Goal: Information Seeking & Learning: Learn about a topic

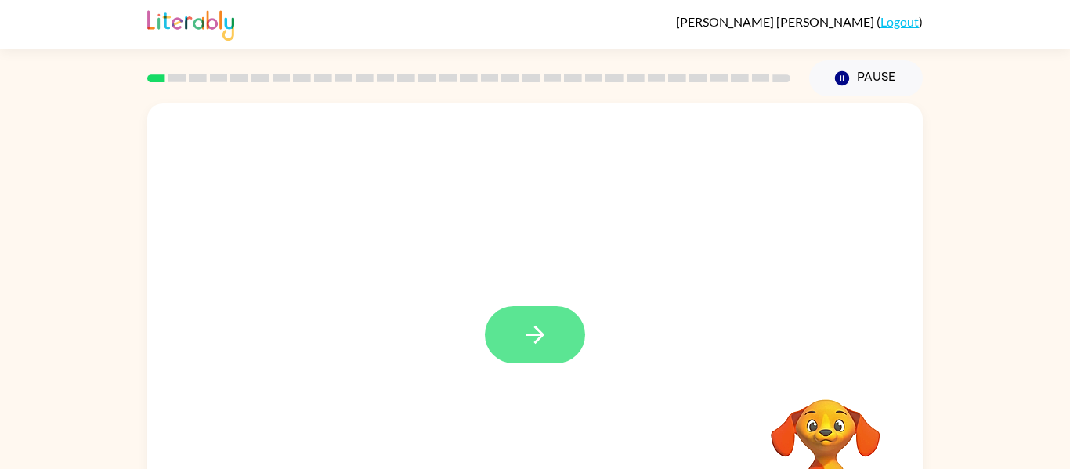
click at [562, 334] on button "button" at bounding box center [535, 334] width 100 height 57
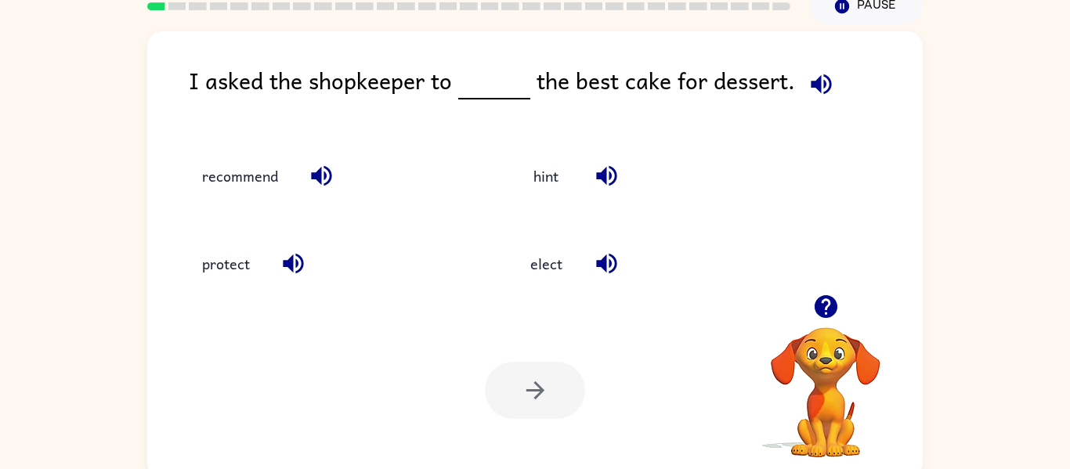
scroll to position [73, 0]
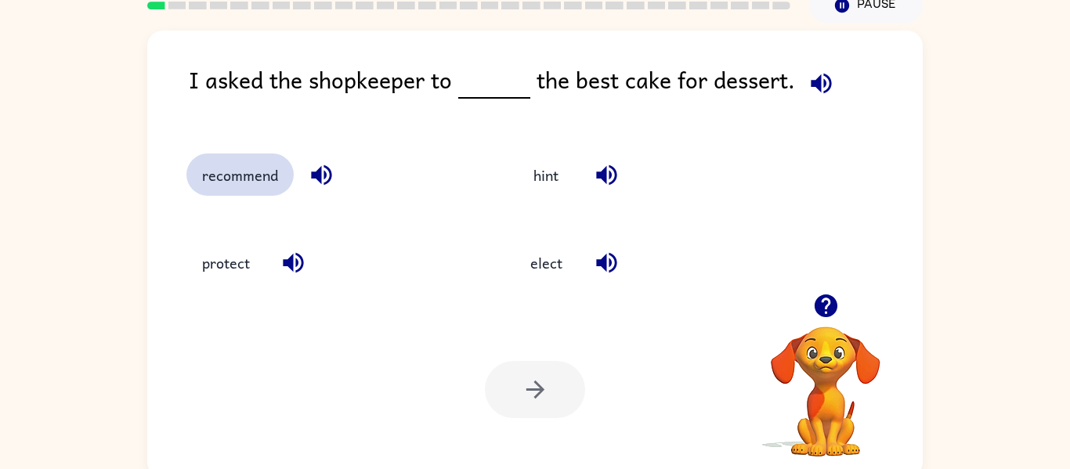
click at [251, 177] on button "recommend" at bounding box center [239, 175] width 107 height 42
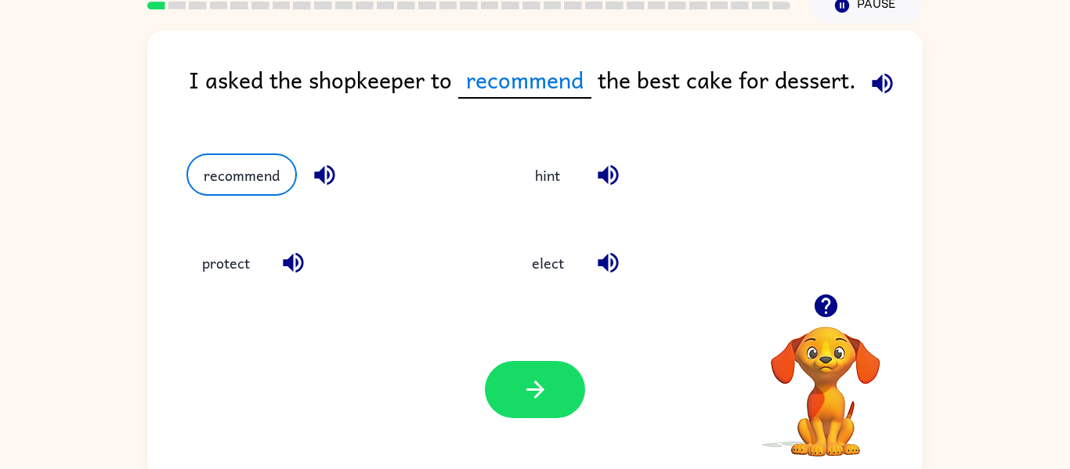
click at [490, 364] on div at bounding box center [535, 389] width 100 height 57
click at [496, 369] on button "button" at bounding box center [535, 389] width 100 height 57
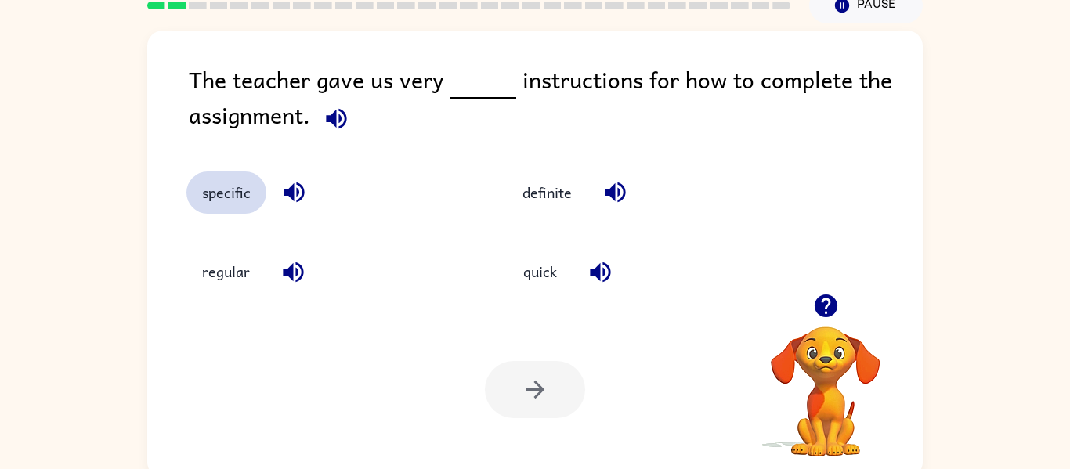
click at [204, 190] on button "specific" at bounding box center [226, 193] width 80 height 42
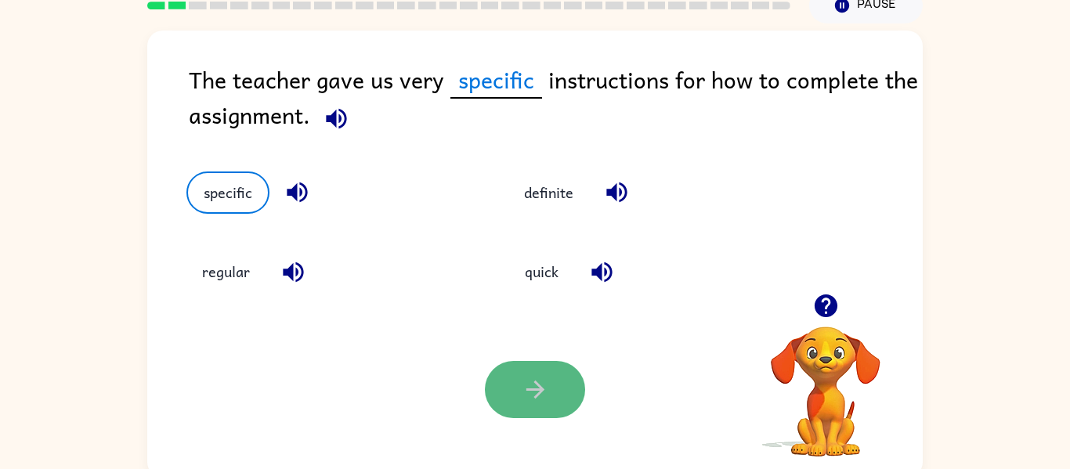
click at [522, 376] on icon "button" at bounding box center [535, 389] width 27 height 27
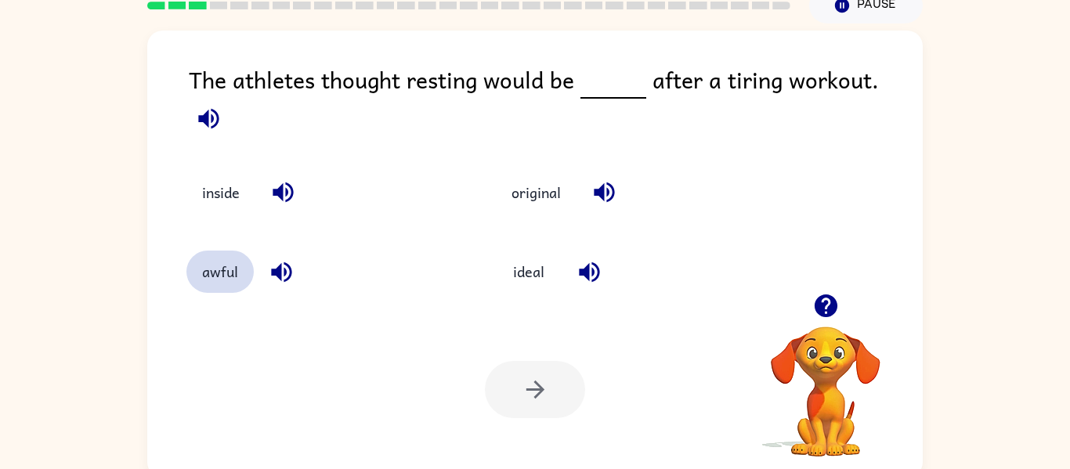
click at [230, 265] on button "awful" at bounding box center [219, 272] width 67 height 42
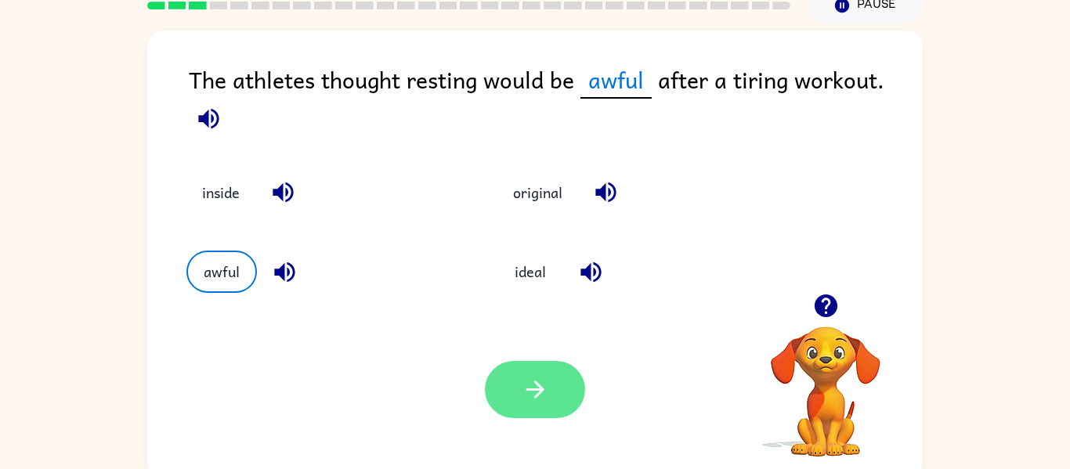
click at [550, 374] on button "button" at bounding box center [535, 389] width 100 height 57
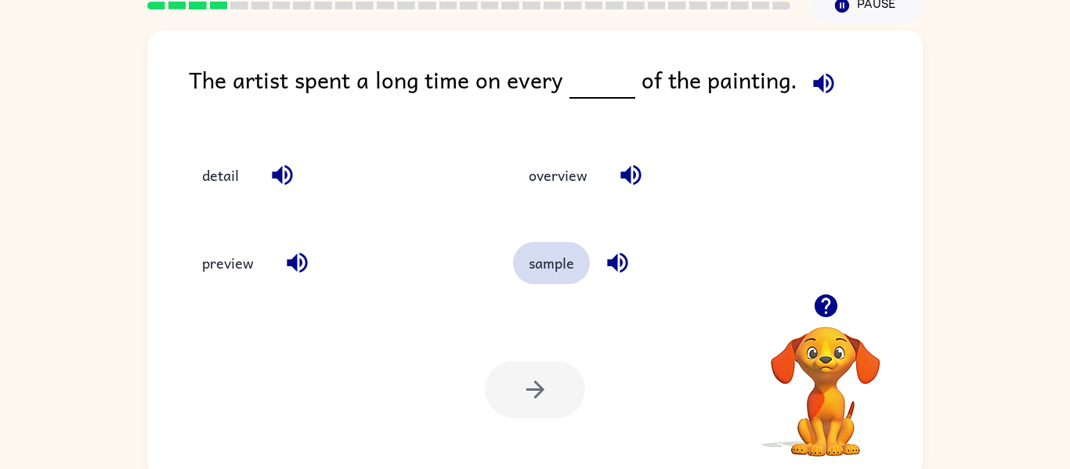
click at [551, 263] on button "sample" at bounding box center [551, 263] width 77 height 42
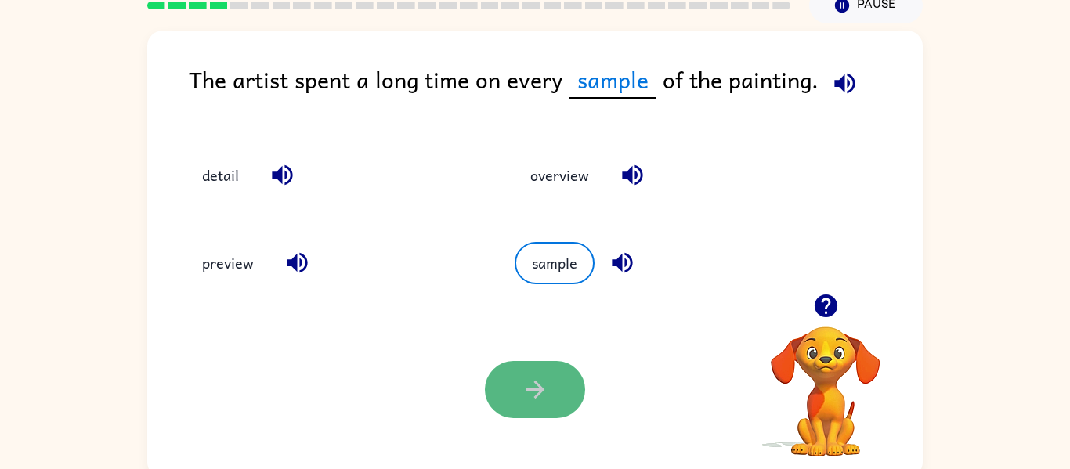
click at [507, 398] on button "button" at bounding box center [535, 389] width 100 height 57
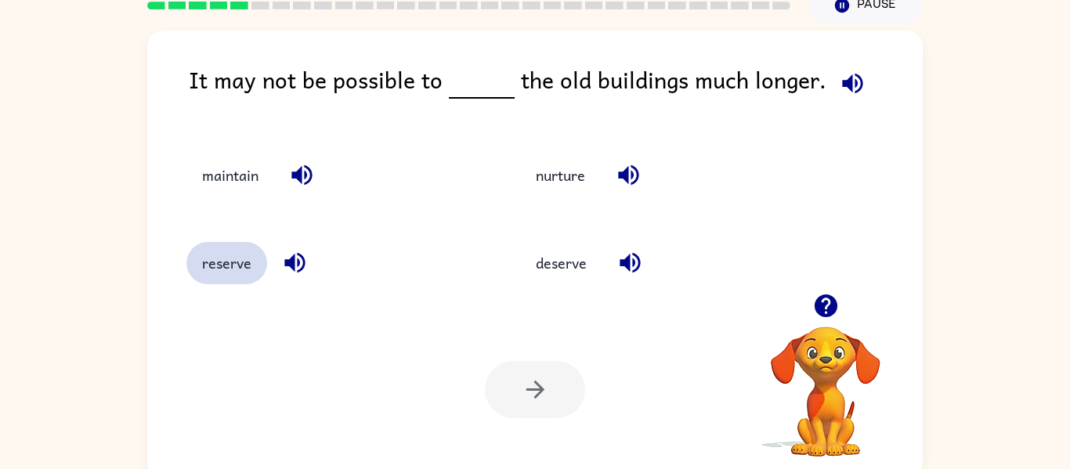
click at [220, 266] on button "reserve" at bounding box center [226, 263] width 81 height 42
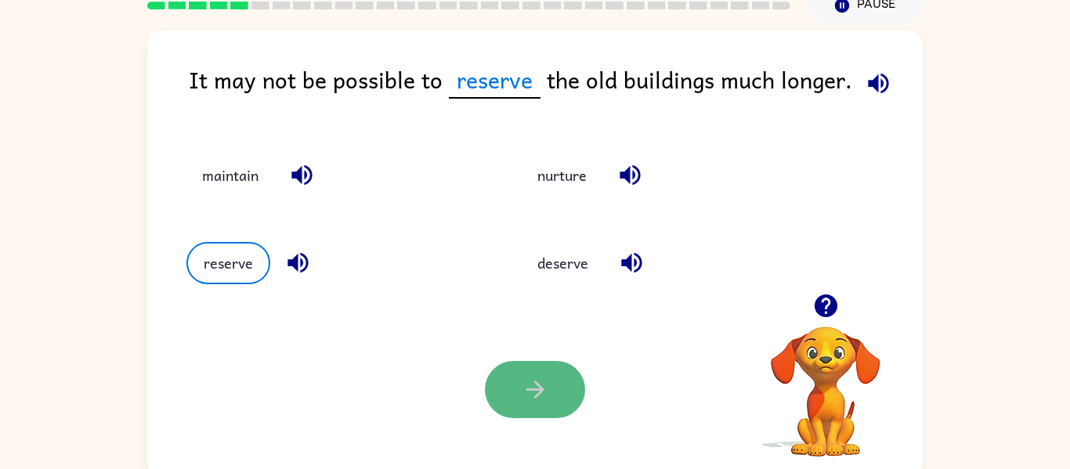
click at [546, 374] on button "button" at bounding box center [535, 389] width 100 height 57
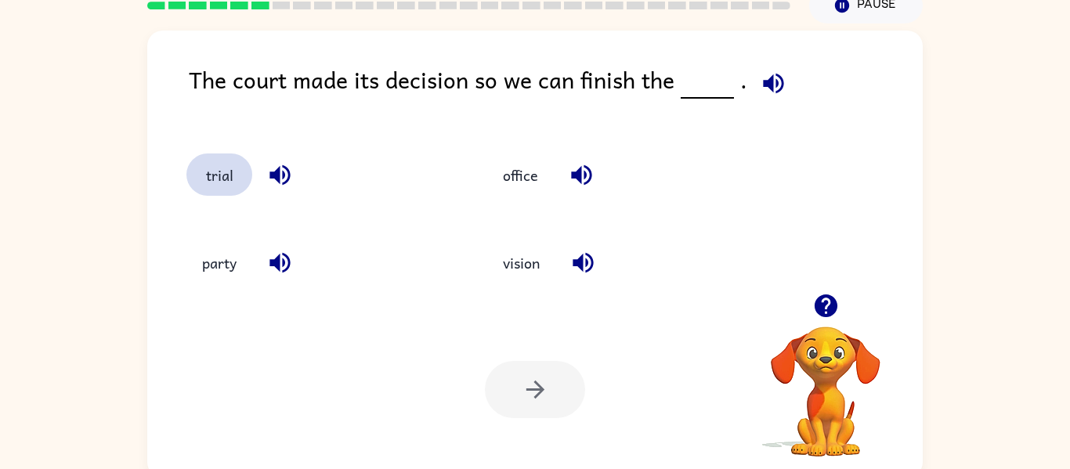
click at [223, 179] on button "trial" at bounding box center [219, 175] width 66 height 42
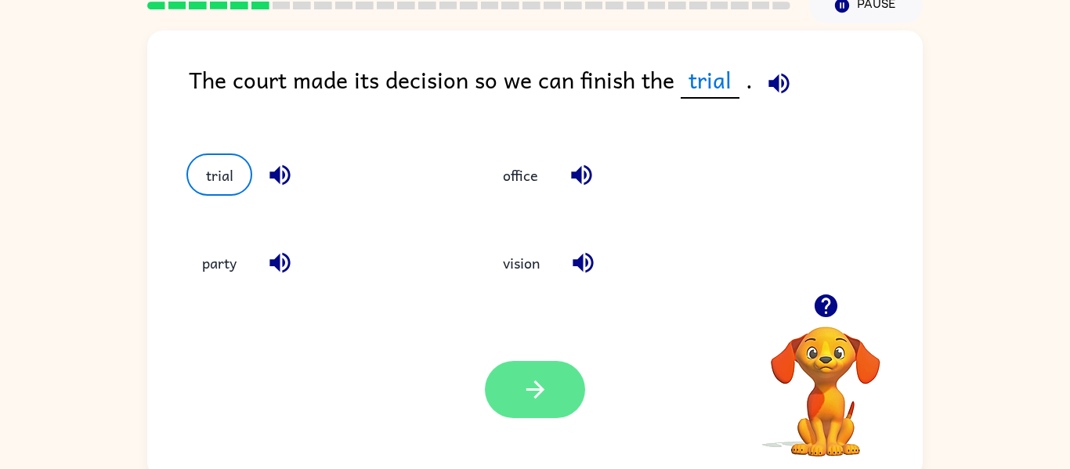
click at [551, 389] on button "button" at bounding box center [535, 389] width 100 height 57
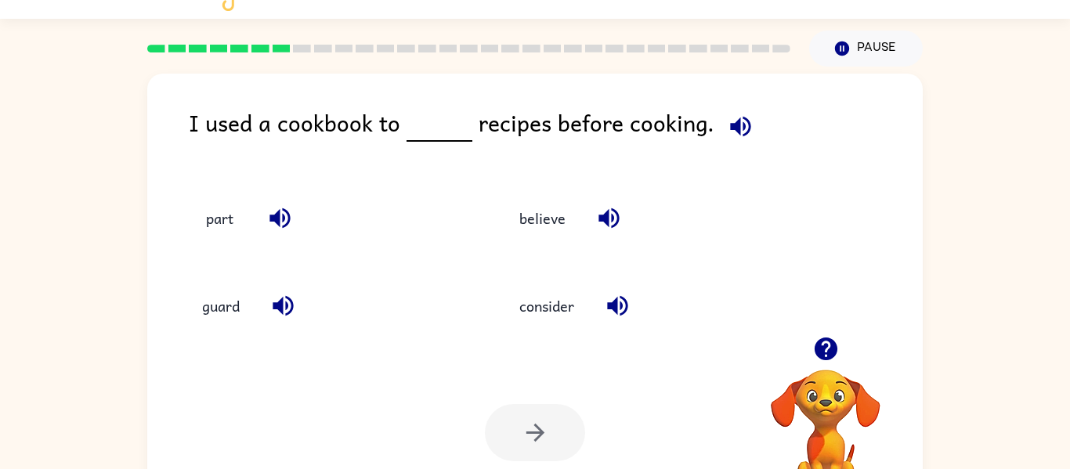
scroll to position [0, 0]
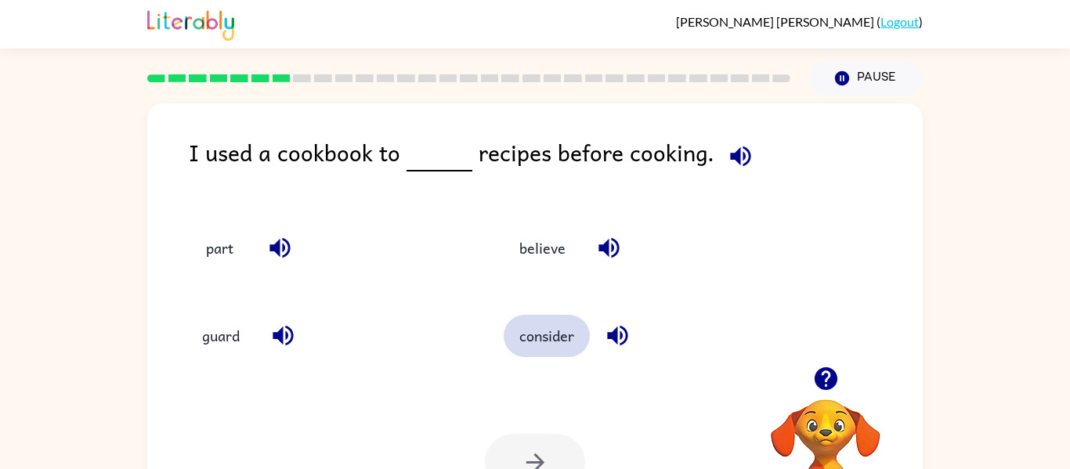
click at [530, 338] on button "consider" at bounding box center [547, 336] width 86 height 42
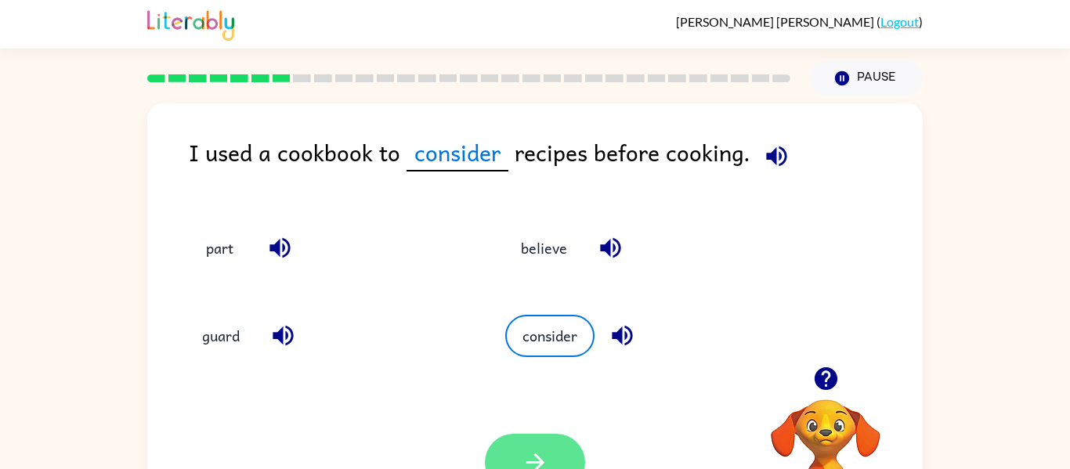
click at [540, 446] on button "button" at bounding box center [535, 462] width 100 height 57
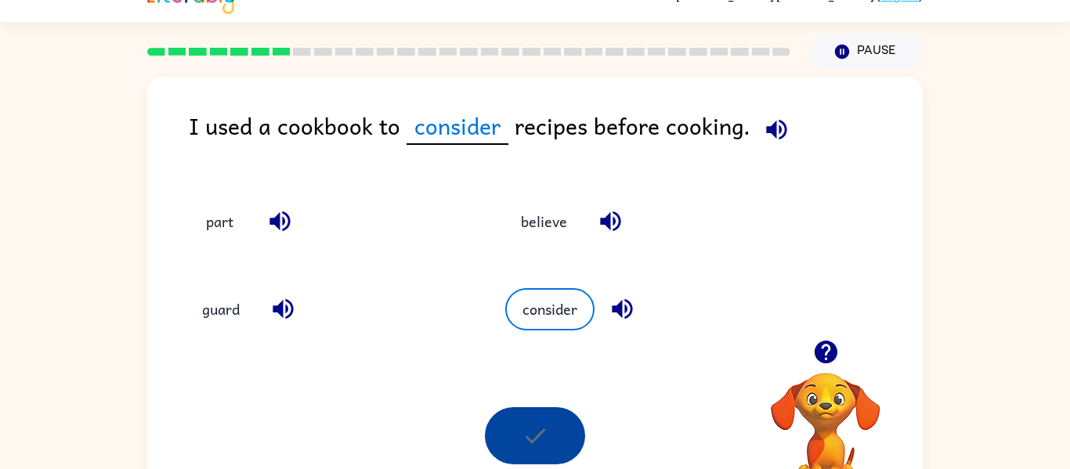
scroll to position [81, 0]
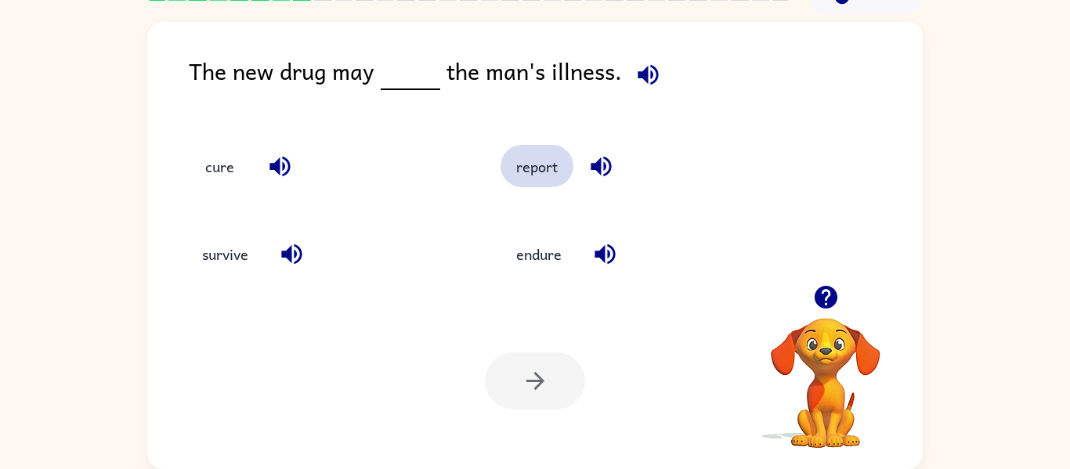
click at [529, 163] on button "report" at bounding box center [537, 166] width 73 height 42
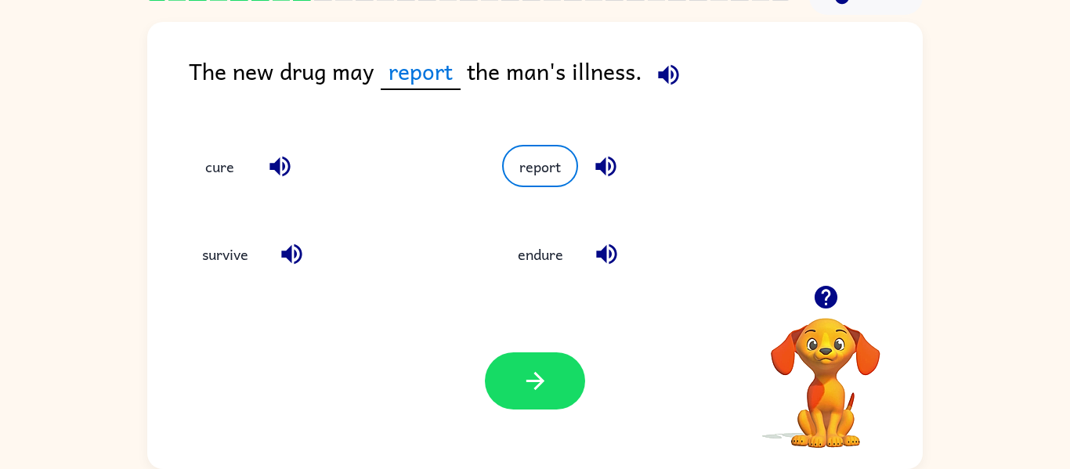
click at [551, 416] on div "Your browser must support playing .mp4 files to use Literably. Please try using…" at bounding box center [534, 381] width 775 height 176
click at [536, 372] on icon "button" at bounding box center [535, 380] width 27 height 27
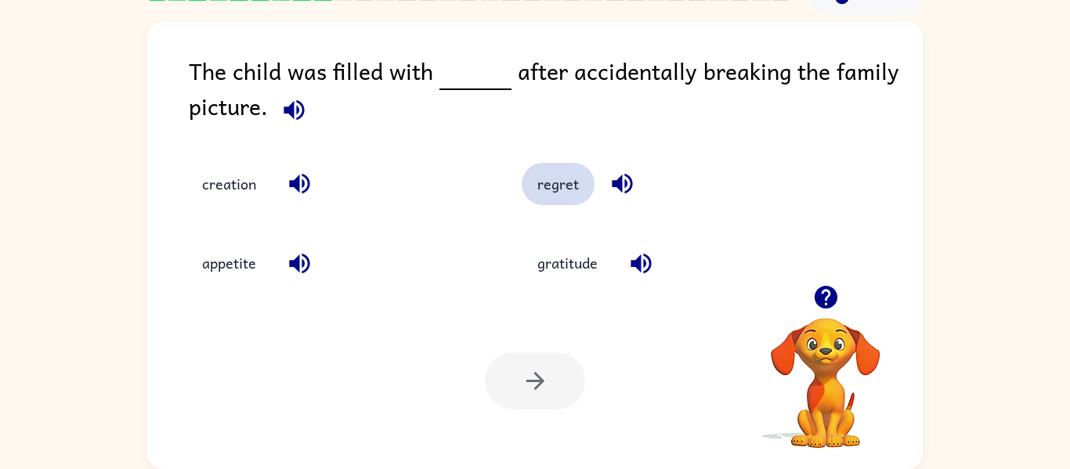
click at [555, 184] on button "regret" at bounding box center [558, 184] width 73 height 42
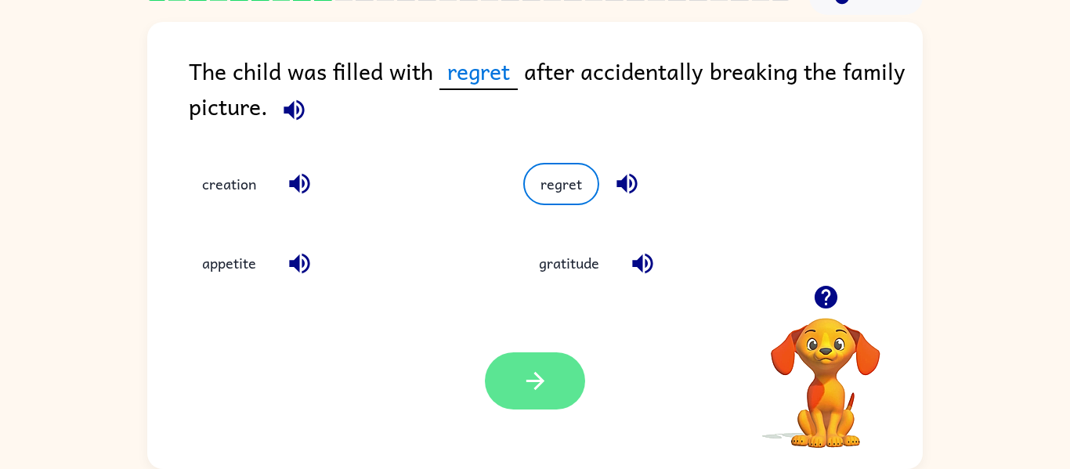
click at [533, 376] on icon "button" at bounding box center [535, 380] width 27 height 27
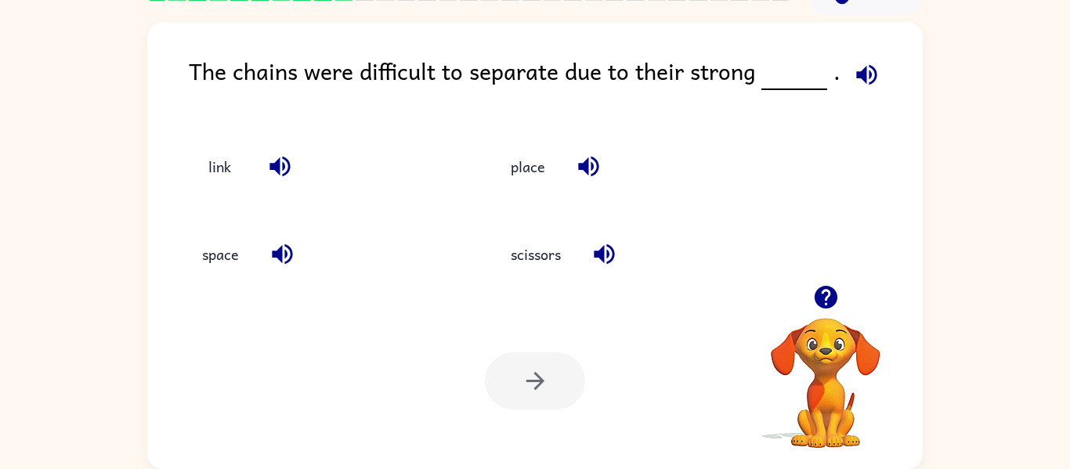
click at [858, 87] on icon "button" at bounding box center [866, 74] width 27 height 27
click at [853, 81] on icon "button" at bounding box center [866, 74] width 27 height 27
click at [213, 165] on button "link" at bounding box center [219, 166] width 66 height 42
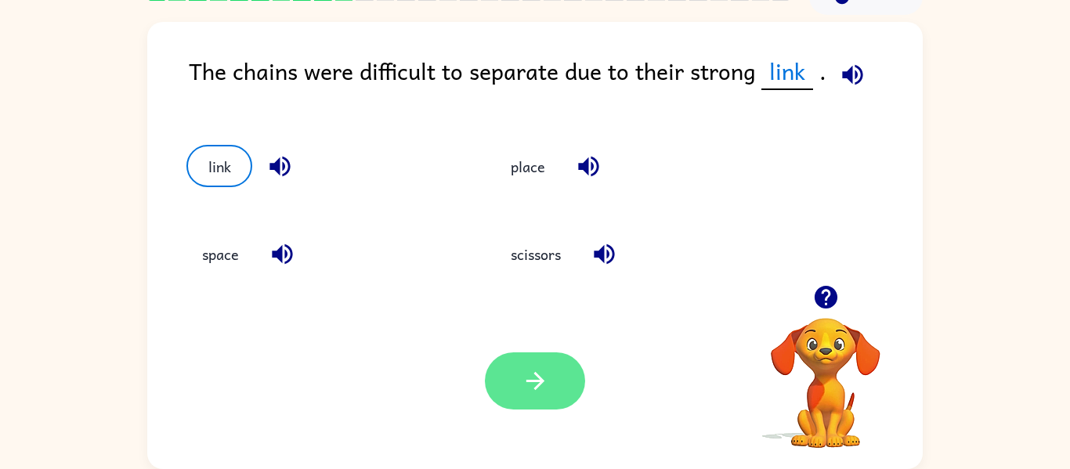
click at [555, 386] on button "button" at bounding box center [535, 380] width 100 height 57
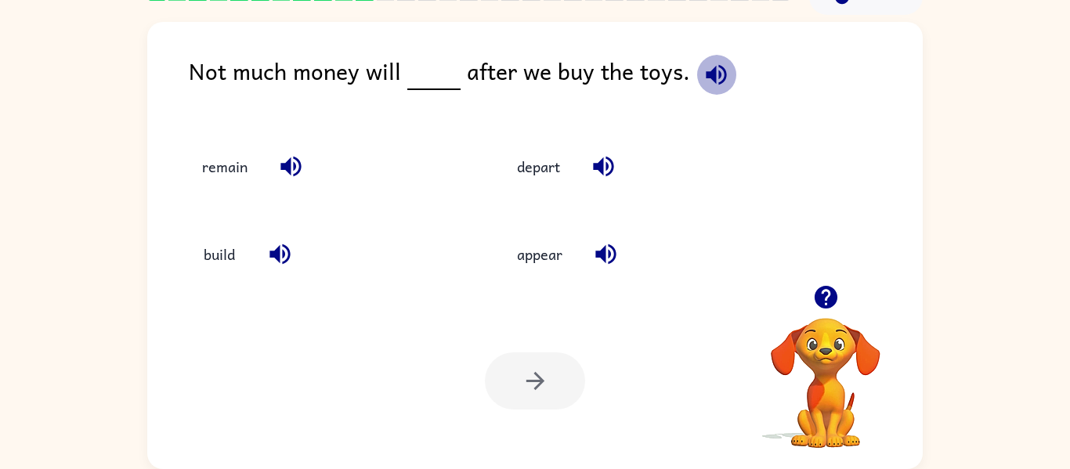
click at [708, 68] on icon "button" at bounding box center [716, 74] width 20 height 20
click at [213, 165] on button "remain" at bounding box center [224, 166] width 77 height 42
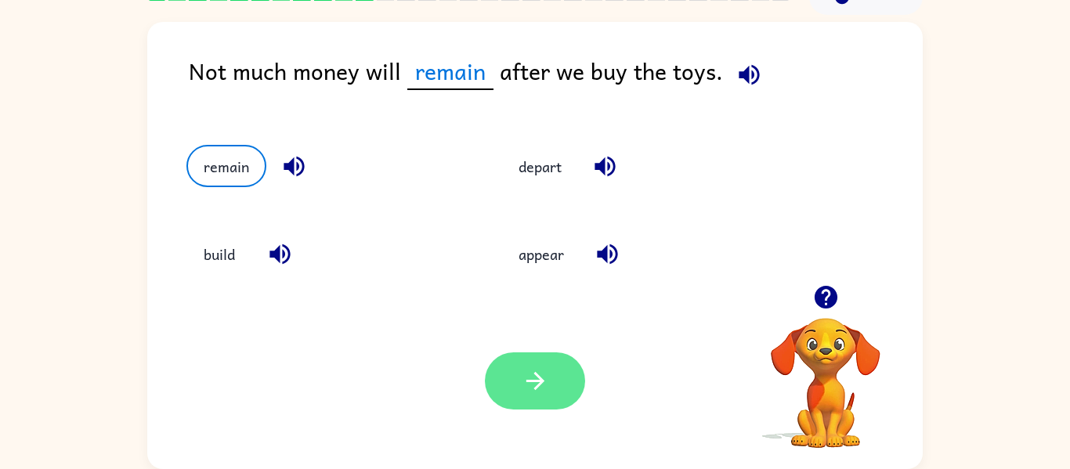
click at [494, 374] on button "button" at bounding box center [535, 380] width 100 height 57
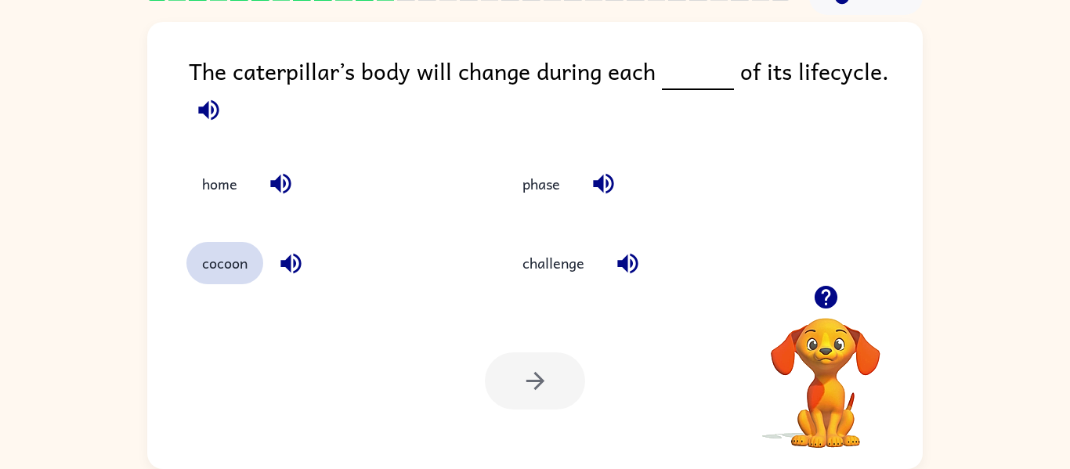
click at [236, 270] on button "cocoon" at bounding box center [224, 263] width 77 height 42
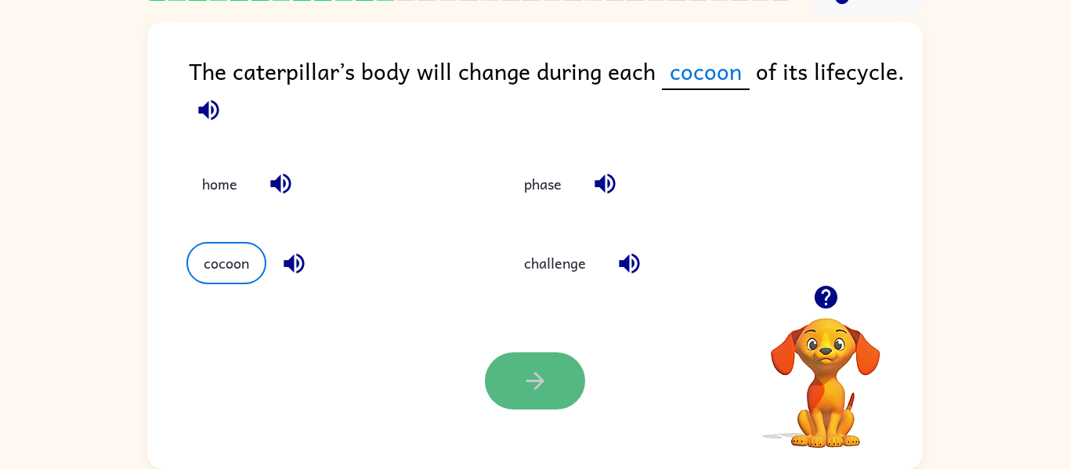
click at [532, 407] on button "button" at bounding box center [535, 380] width 100 height 57
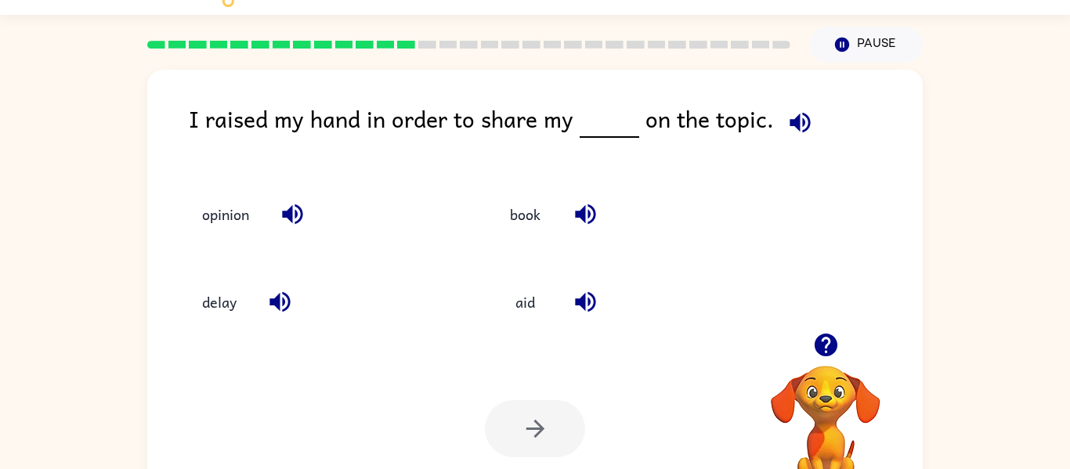
scroll to position [33, 0]
click at [255, 209] on button "opinion" at bounding box center [225, 214] width 78 height 42
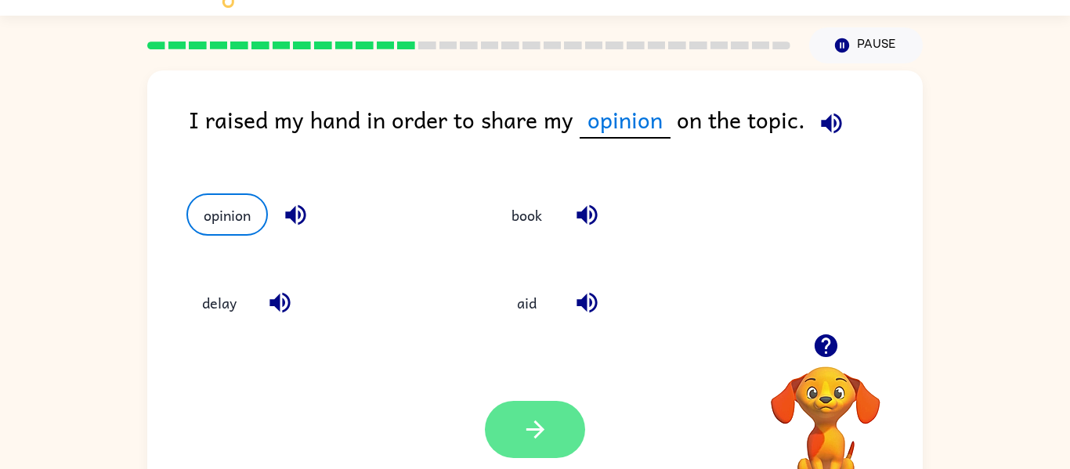
click at [505, 411] on button "button" at bounding box center [535, 429] width 100 height 57
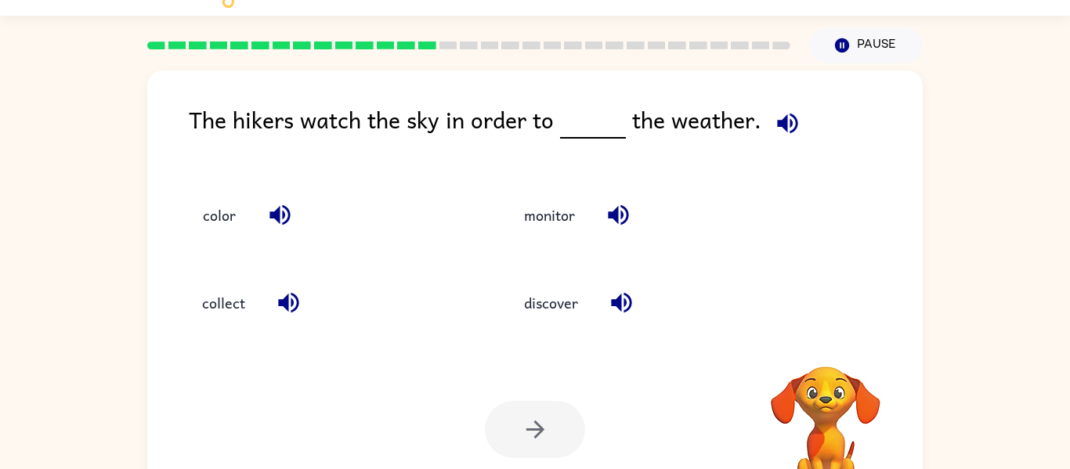
click at [783, 125] on icon "button" at bounding box center [787, 123] width 27 height 27
click at [785, 122] on icon "button" at bounding box center [787, 123] width 20 height 20
click at [779, 117] on icon "button" at bounding box center [787, 123] width 20 height 20
click at [550, 298] on button "discover" at bounding box center [550, 303] width 85 height 42
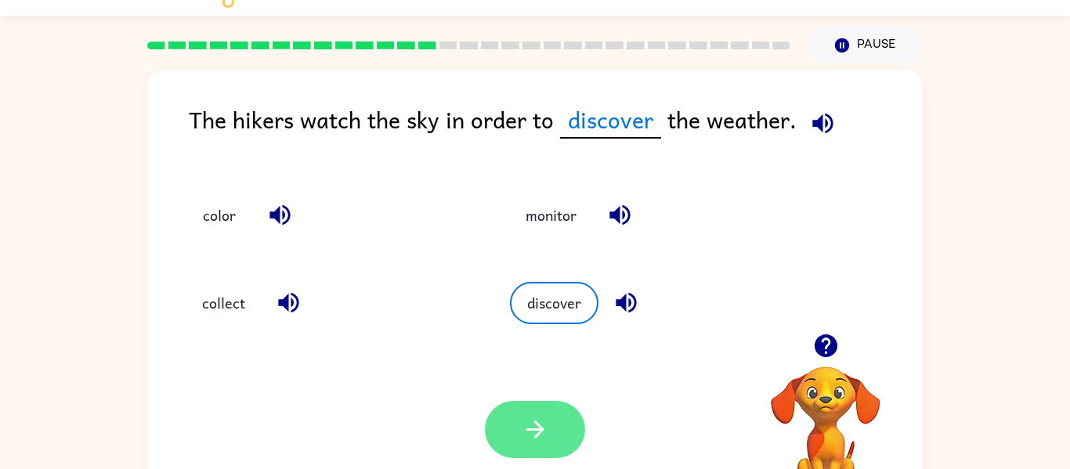
click at [525, 435] on icon "button" at bounding box center [535, 429] width 27 height 27
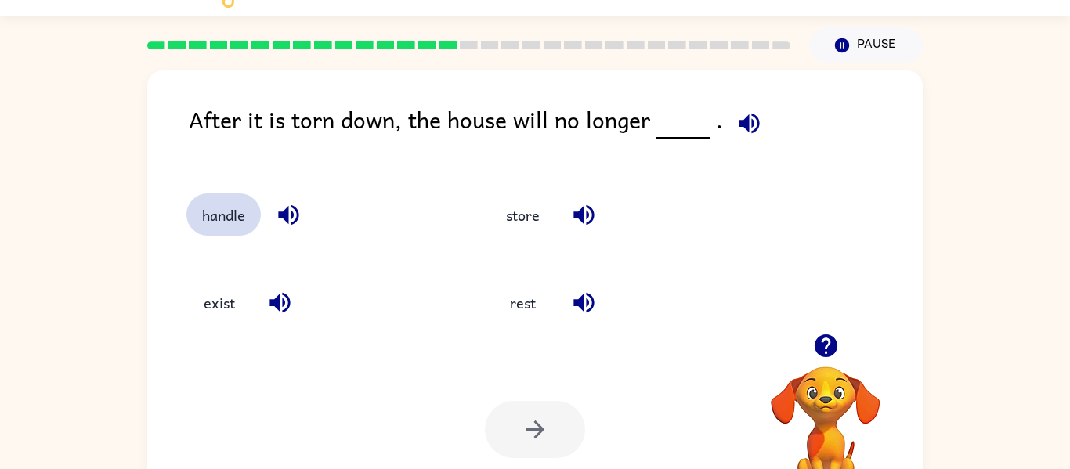
click at [207, 215] on button "handle" at bounding box center [223, 214] width 74 height 42
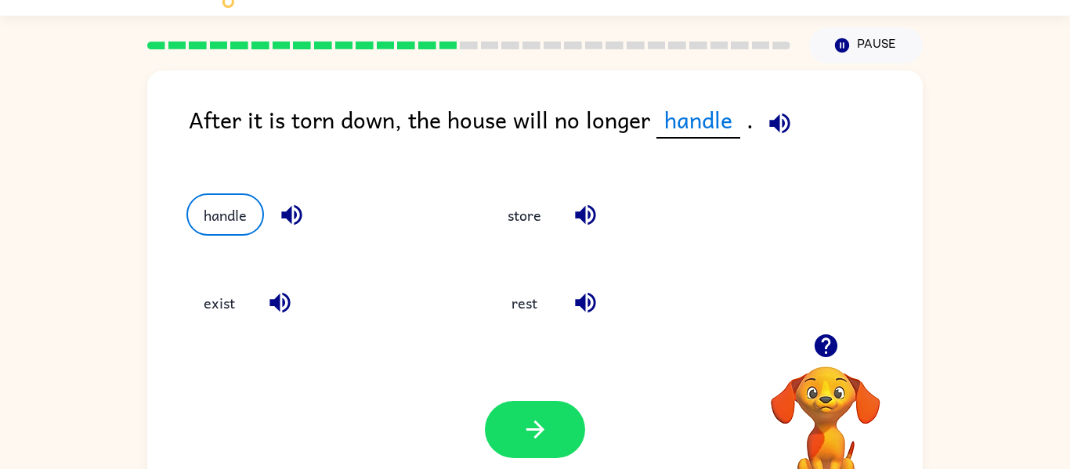
click at [483, 436] on div "Your browser must support playing .mp4 files to use Literably. Please try using…" at bounding box center [534, 430] width 775 height 176
click at [494, 435] on button "button" at bounding box center [535, 429] width 100 height 57
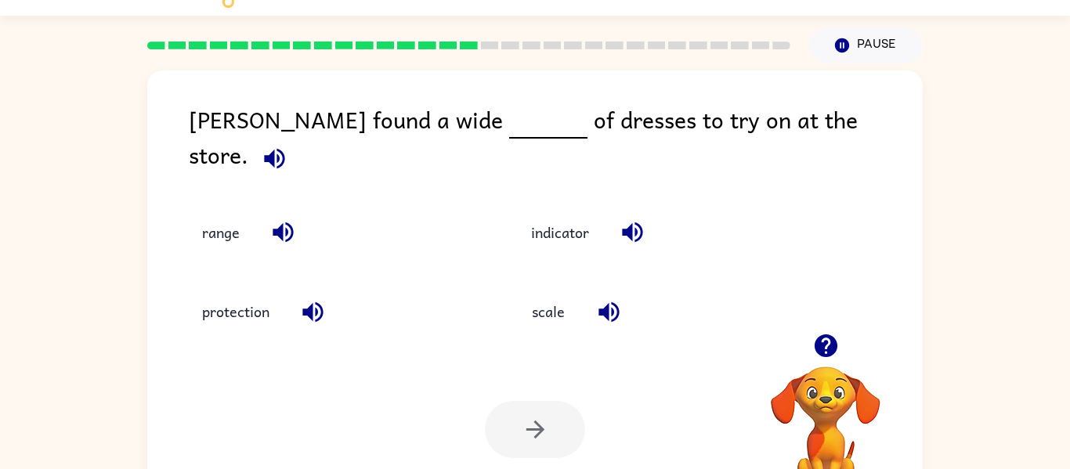
click at [284, 148] on icon "button" at bounding box center [274, 158] width 20 height 20
click at [233, 211] on button "range" at bounding box center [220, 232] width 69 height 42
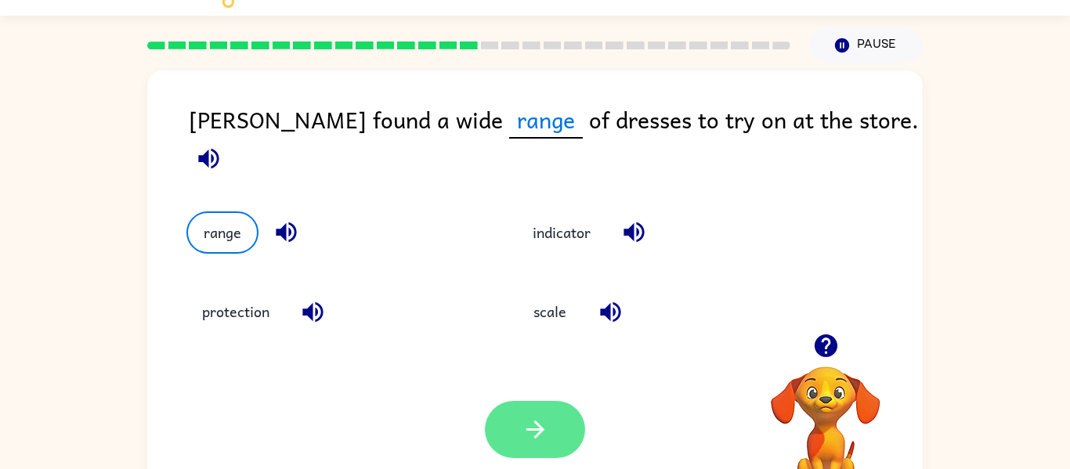
click at [551, 419] on button "button" at bounding box center [535, 429] width 100 height 57
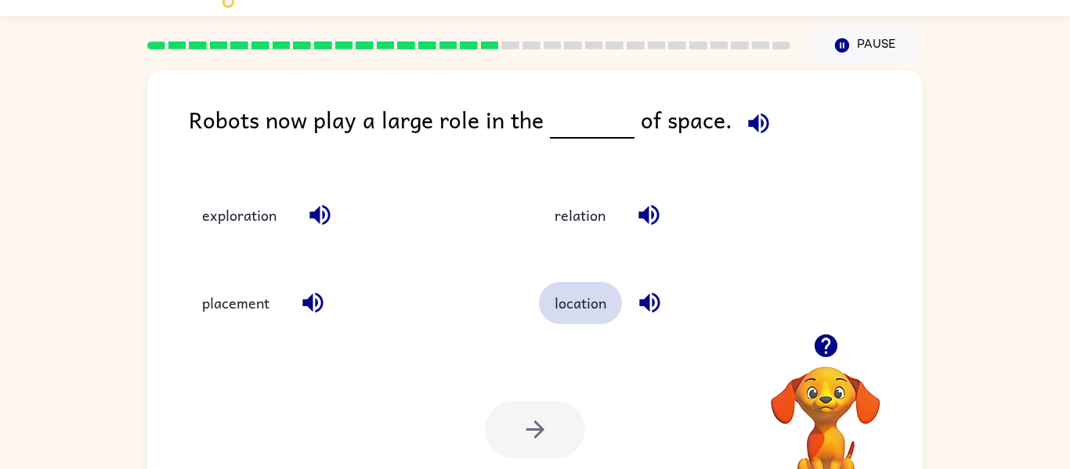
click at [602, 317] on button "location" at bounding box center [580, 303] width 83 height 42
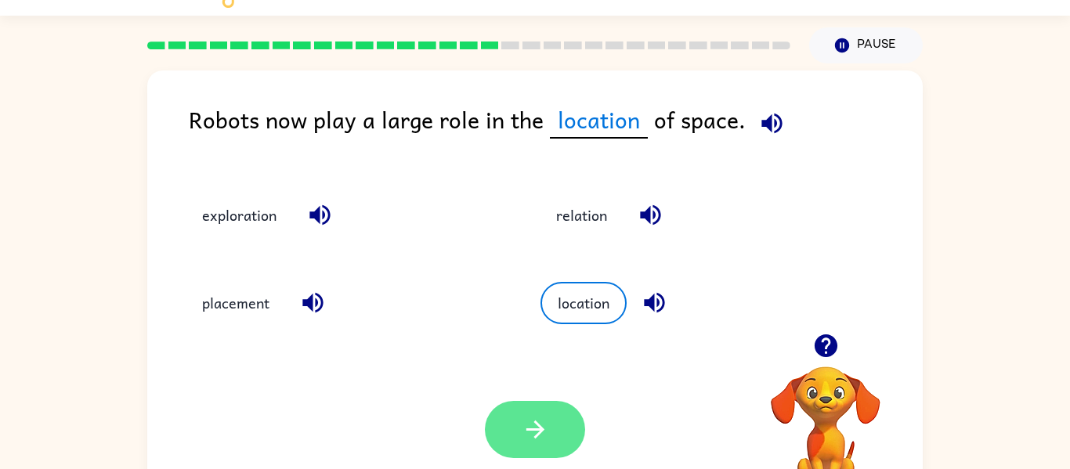
click at [526, 430] on icon "button" at bounding box center [535, 430] width 18 height 18
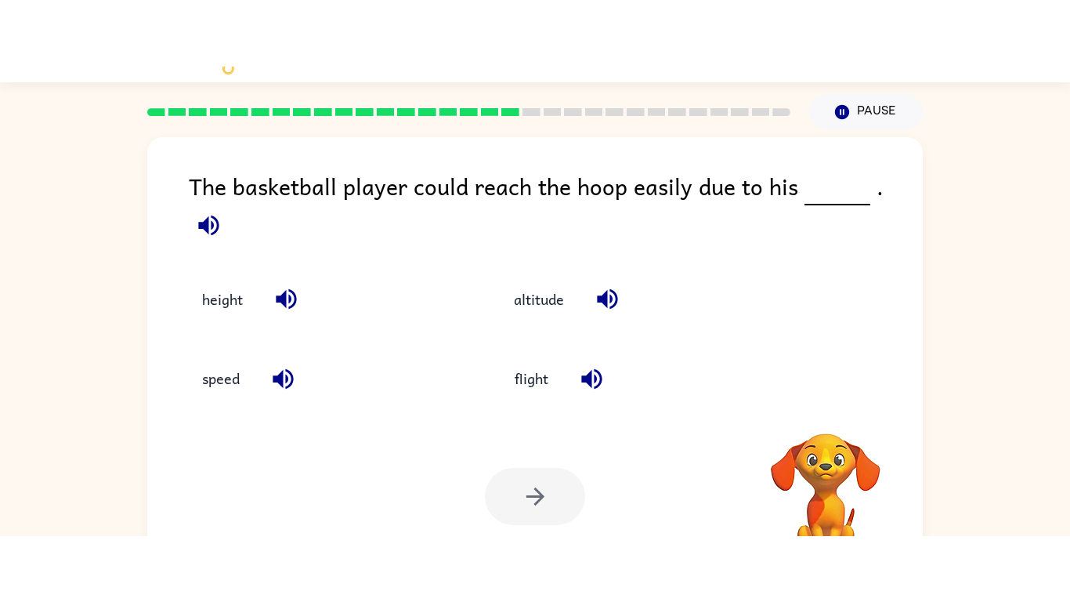
scroll to position [0, 0]
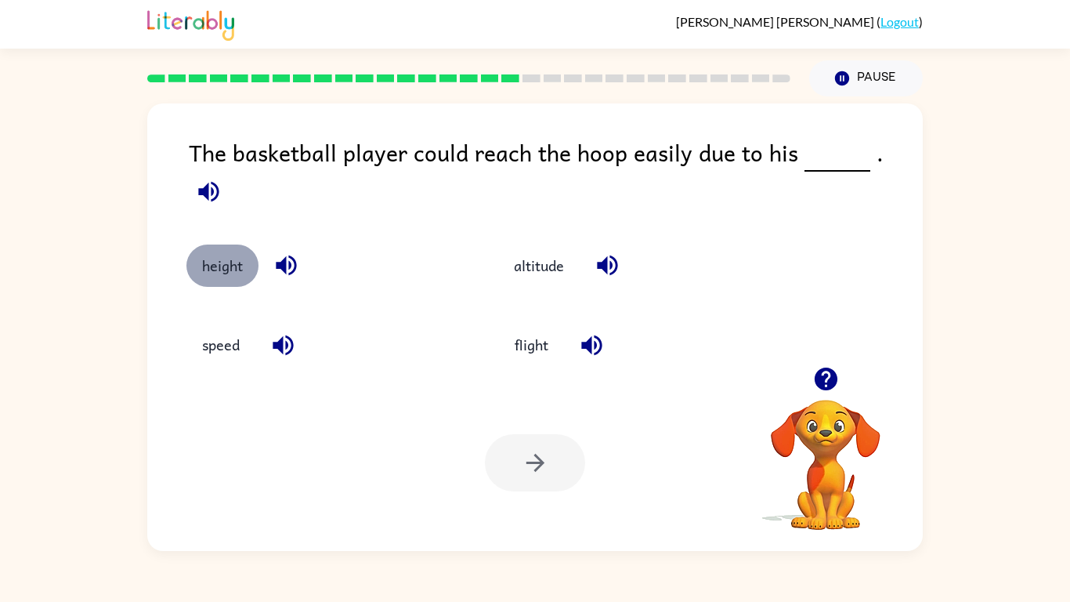
click at [235, 244] on button "height" at bounding box center [222, 265] width 72 height 42
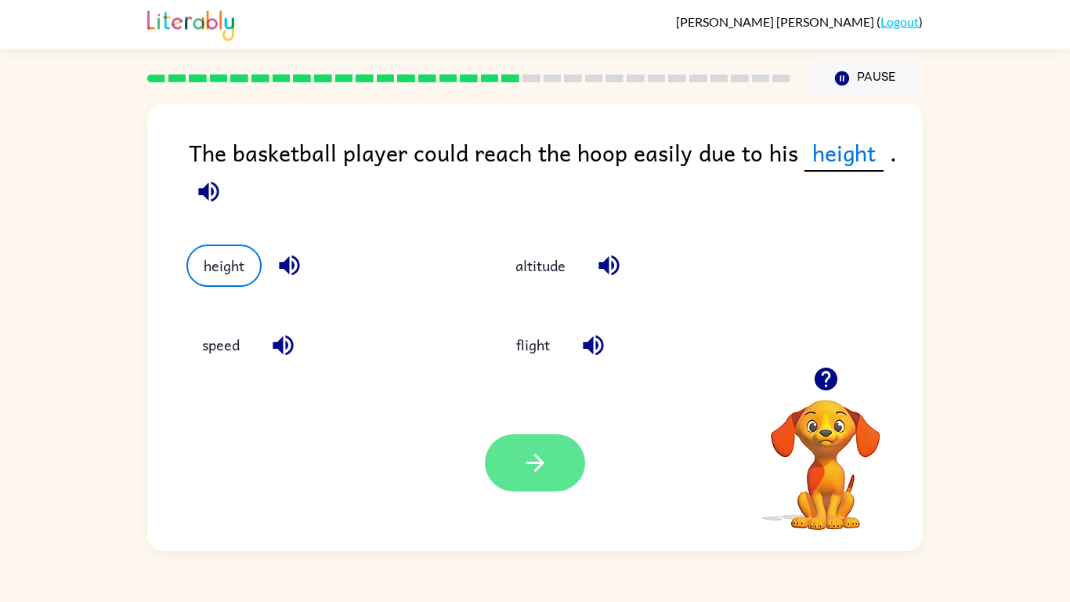
click at [566, 461] on button "button" at bounding box center [535, 462] width 100 height 57
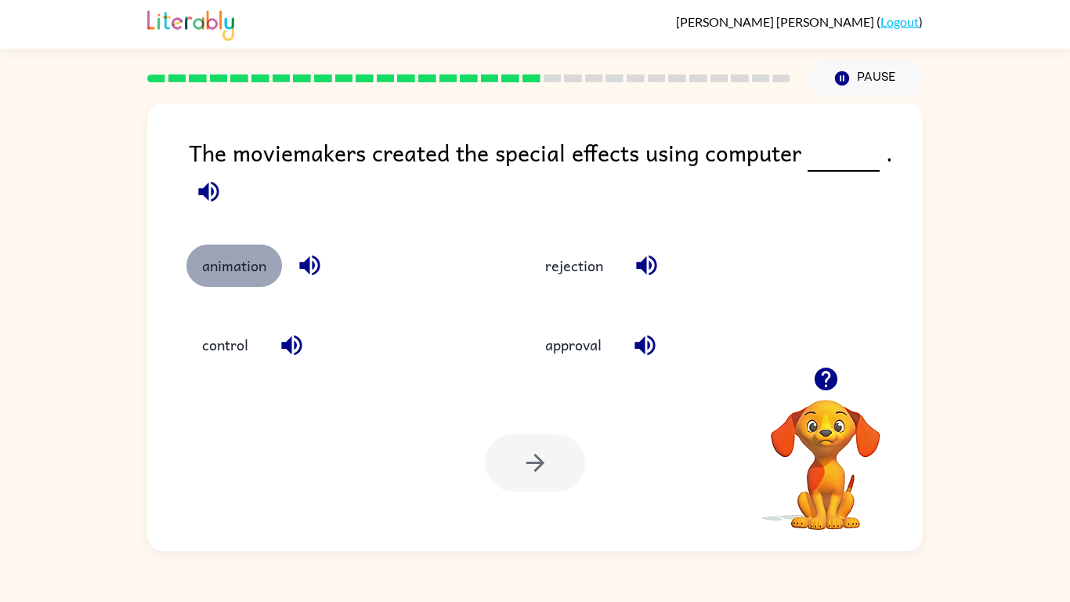
click at [214, 261] on button "animation" at bounding box center [234, 265] width 96 height 42
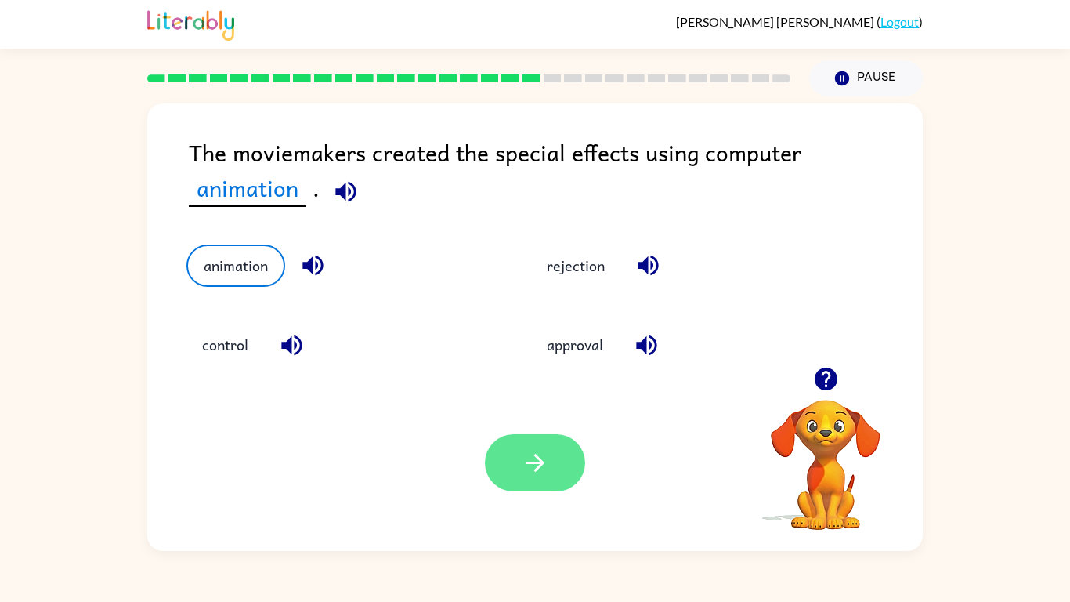
click at [577, 468] on button "button" at bounding box center [535, 462] width 100 height 57
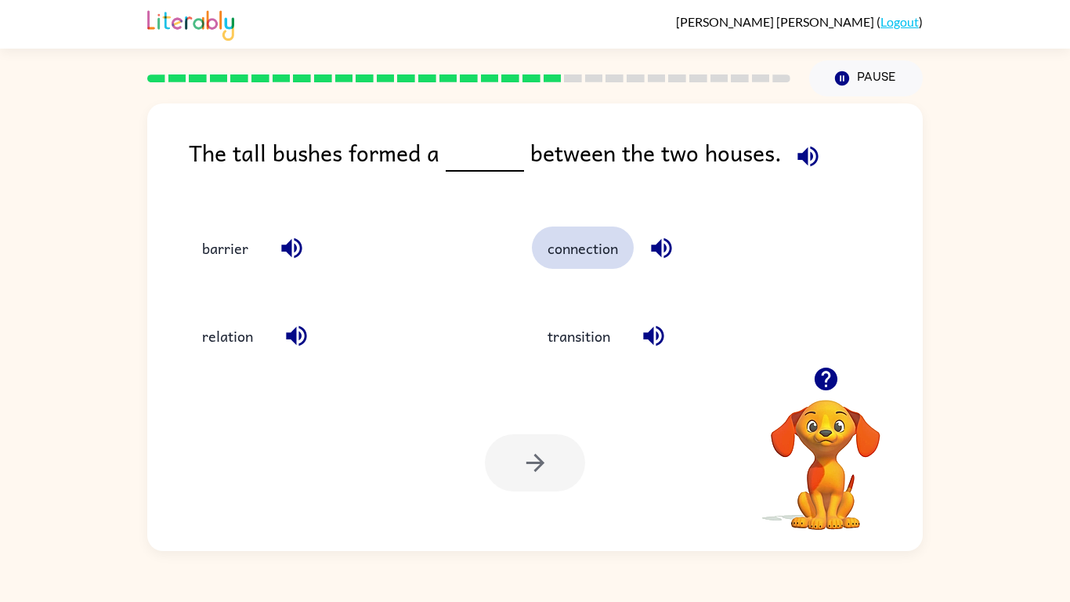
click at [576, 243] on button "connection" at bounding box center [583, 247] width 102 height 42
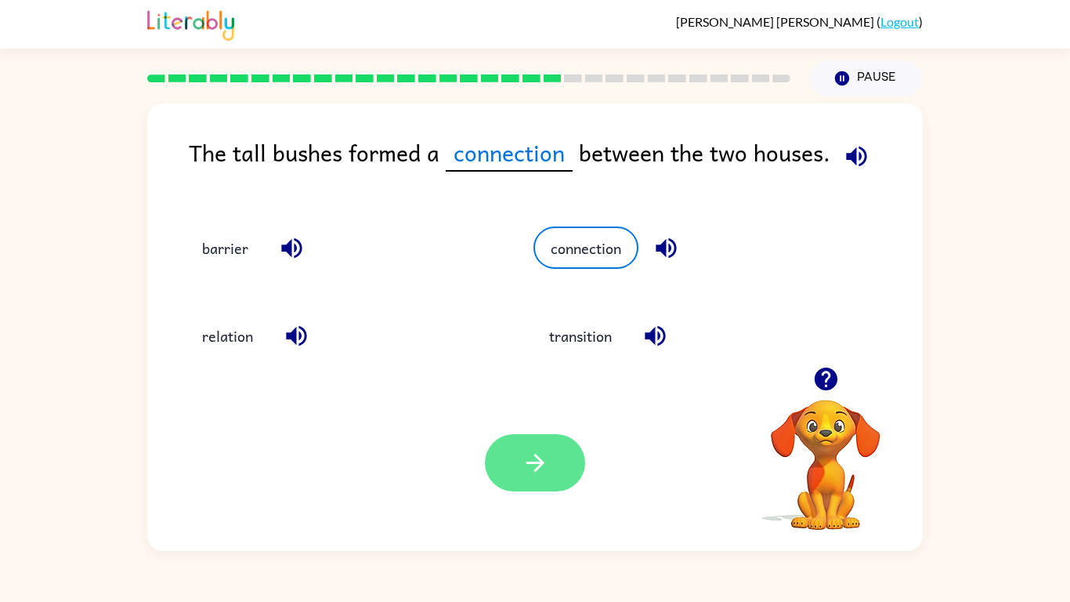
click at [538, 468] on icon "button" at bounding box center [535, 462] width 27 height 27
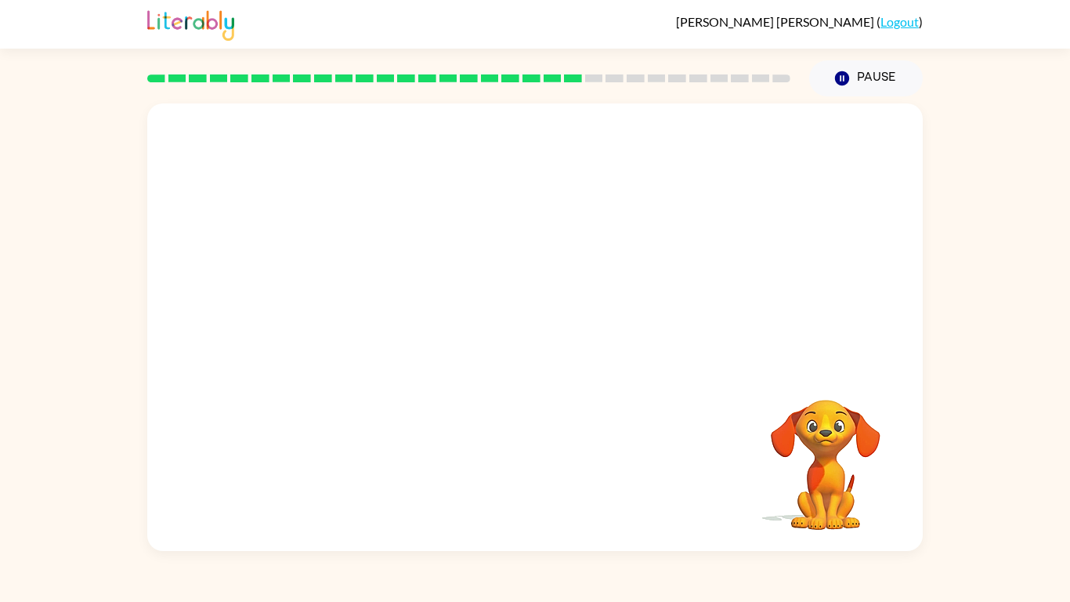
click at [397, 317] on video "Your browser must support playing .mp4 files to use Literably. Please try using…" at bounding box center [534, 234] width 775 height 263
click at [432, 360] on video "Your browser must support playing .mp4 files to use Literably. Please try using…" at bounding box center [534, 234] width 775 height 263
click at [528, 339] on icon "button" at bounding box center [535, 334] width 27 height 27
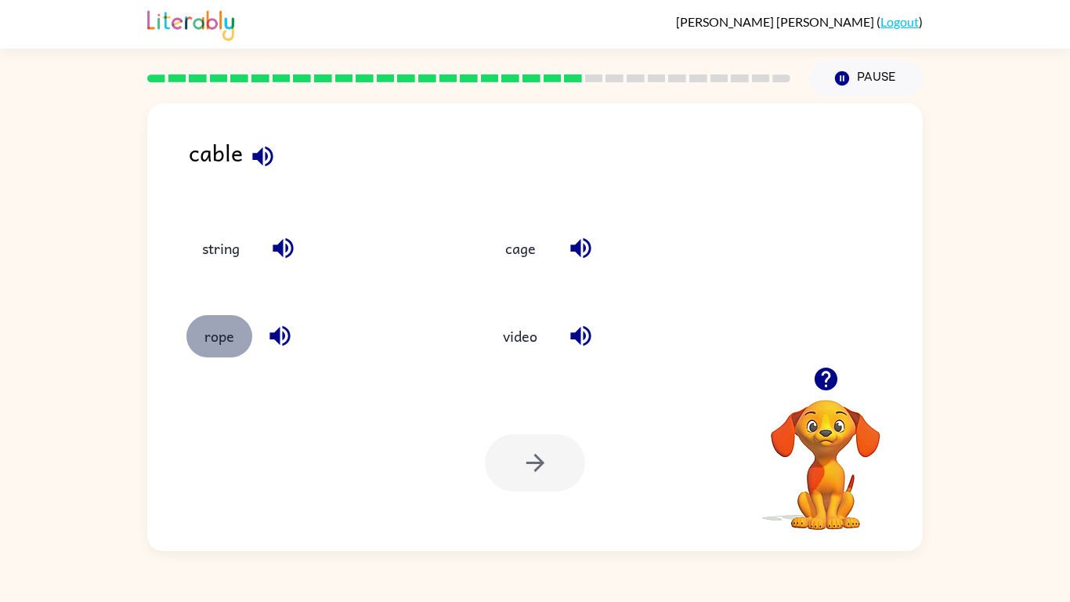
click at [221, 331] on button "rope" at bounding box center [219, 336] width 66 height 42
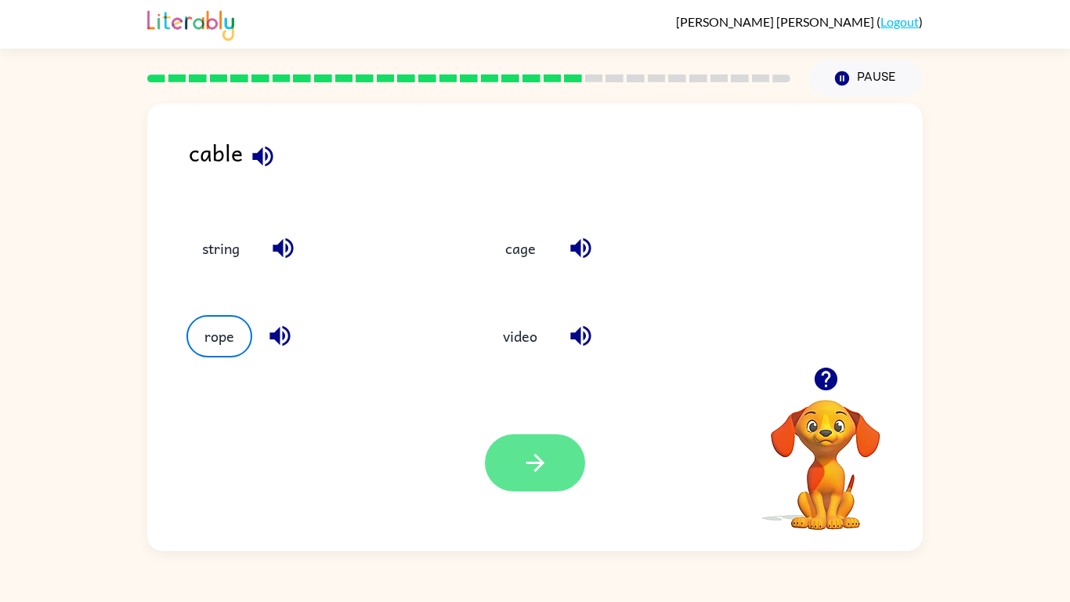
click at [569, 462] on button "button" at bounding box center [535, 462] width 100 height 57
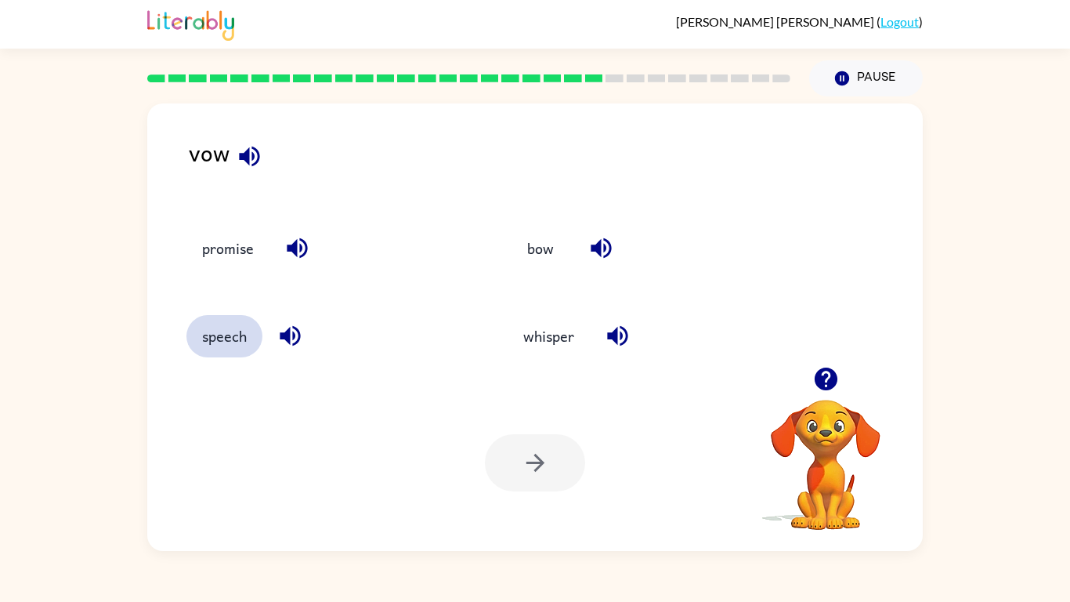
click at [242, 332] on button "speech" at bounding box center [224, 336] width 76 height 42
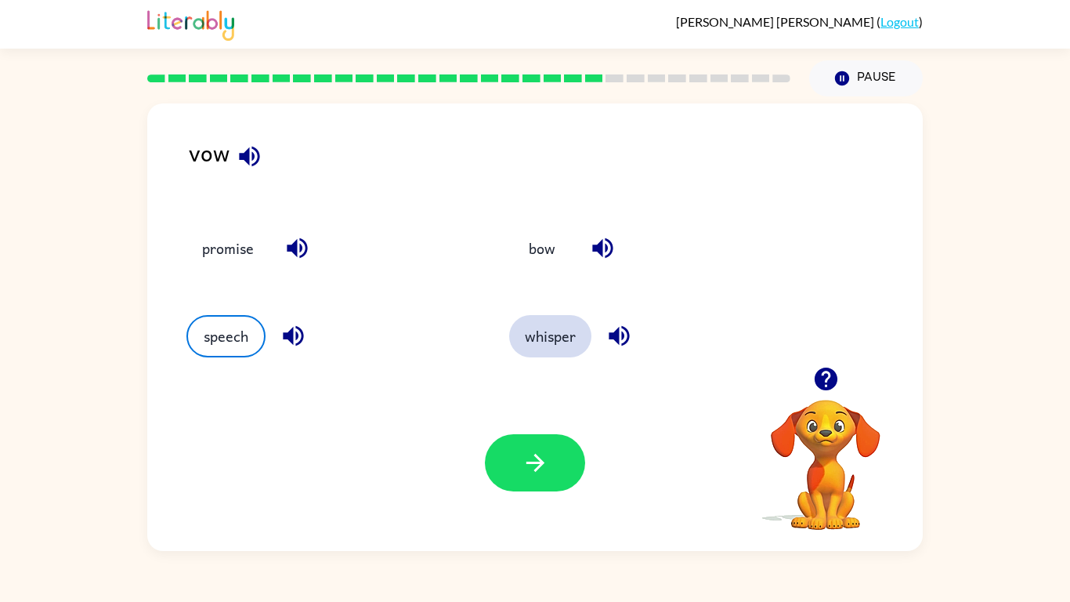
click at [528, 329] on button "whisper" at bounding box center [550, 336] width 82 height 42
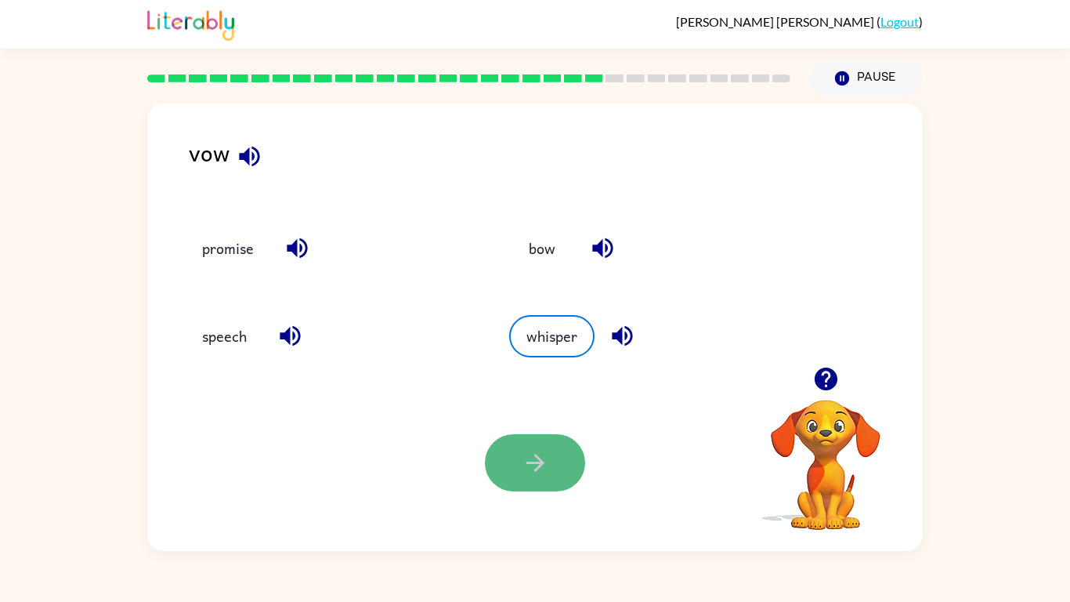
click at [541, 445] on button "button" at bounding box center [535, 462] width 100 height 57
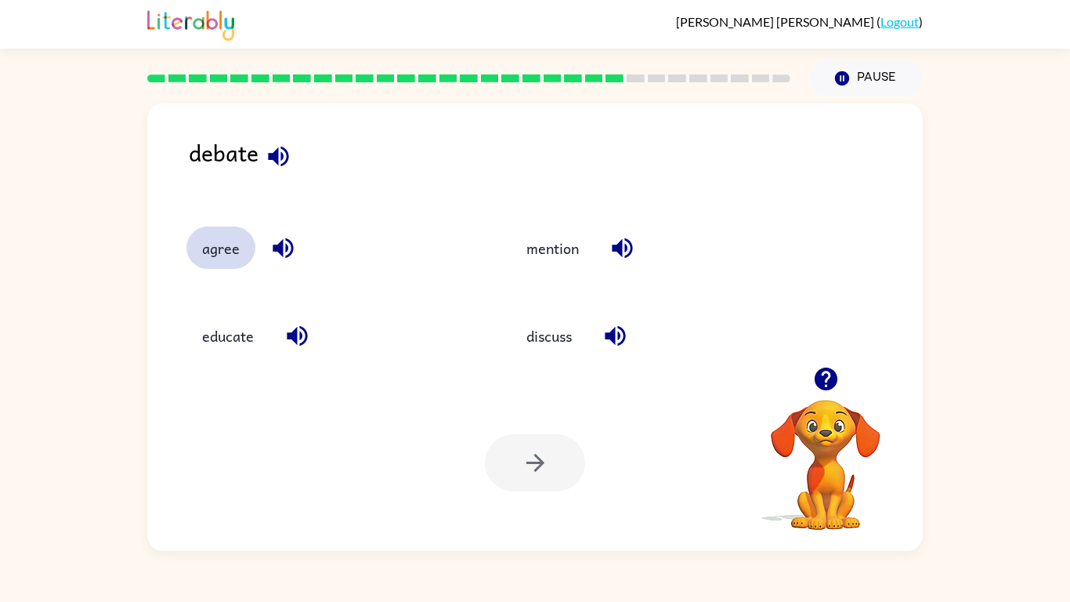
click at [219, 261] on button "agree" at bounding box center [220, 247] width 69 height 42
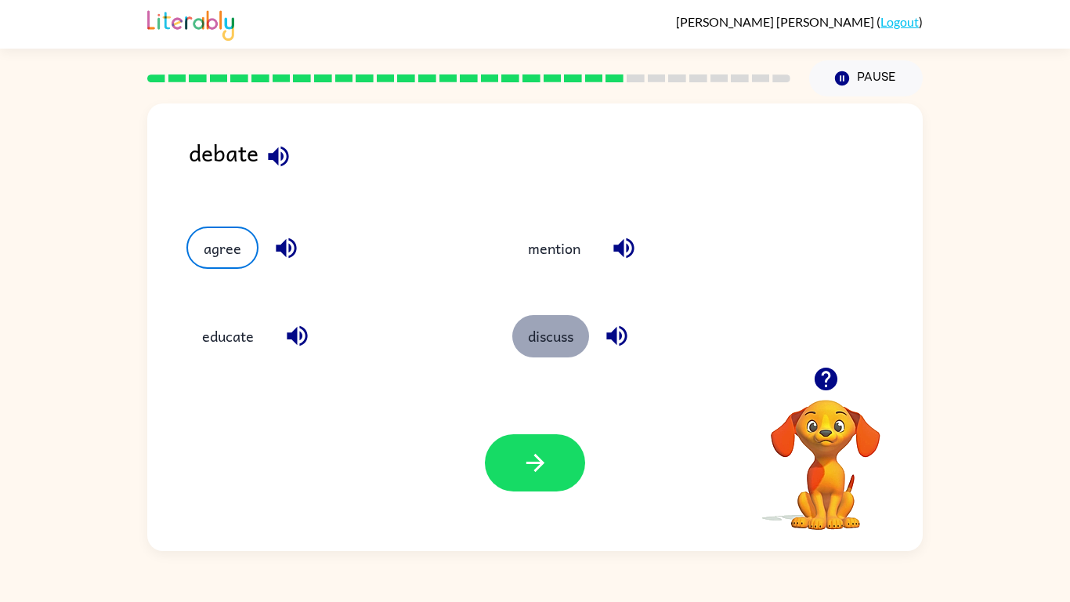
click at [556, 339] on button "discuss" at bounding box center [550, 336] width 77 height 42
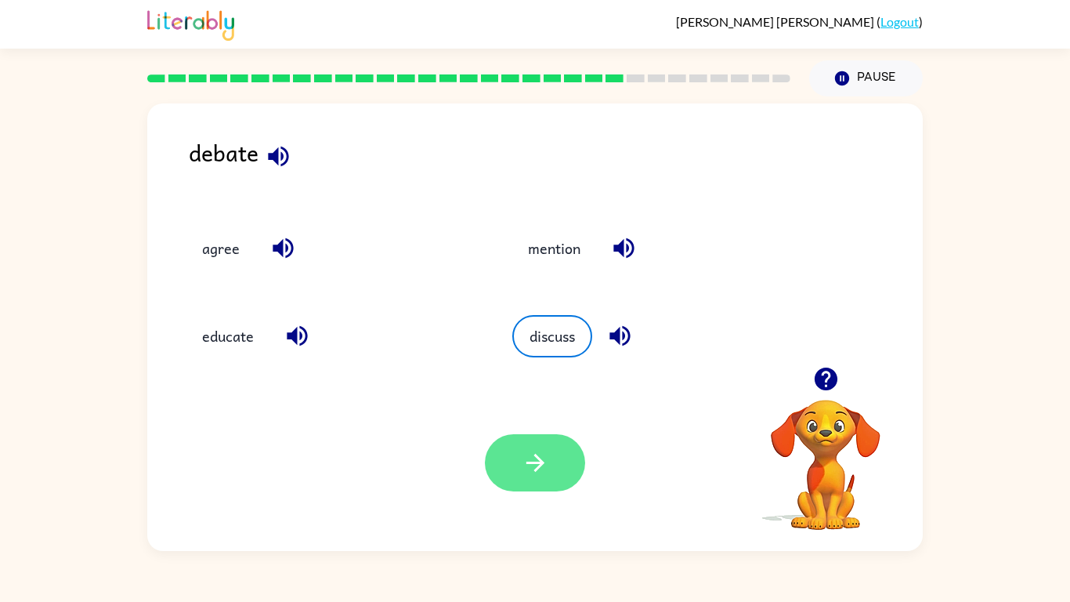
click at [522, 468] on button "button" at bounding box center [535, 462] width 100 height 57
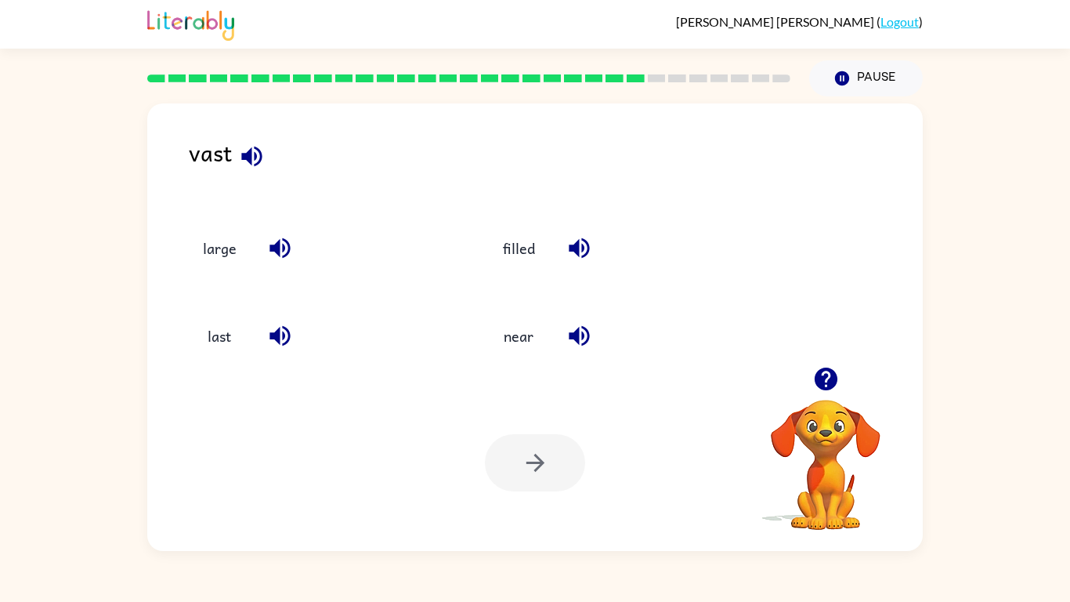
click at [276, 333] on icon "button" at bounding box center [279, 336] width 20 height 20
click at [519, 338] on button "near" at bounding box center [519, 336] width 66 height 42
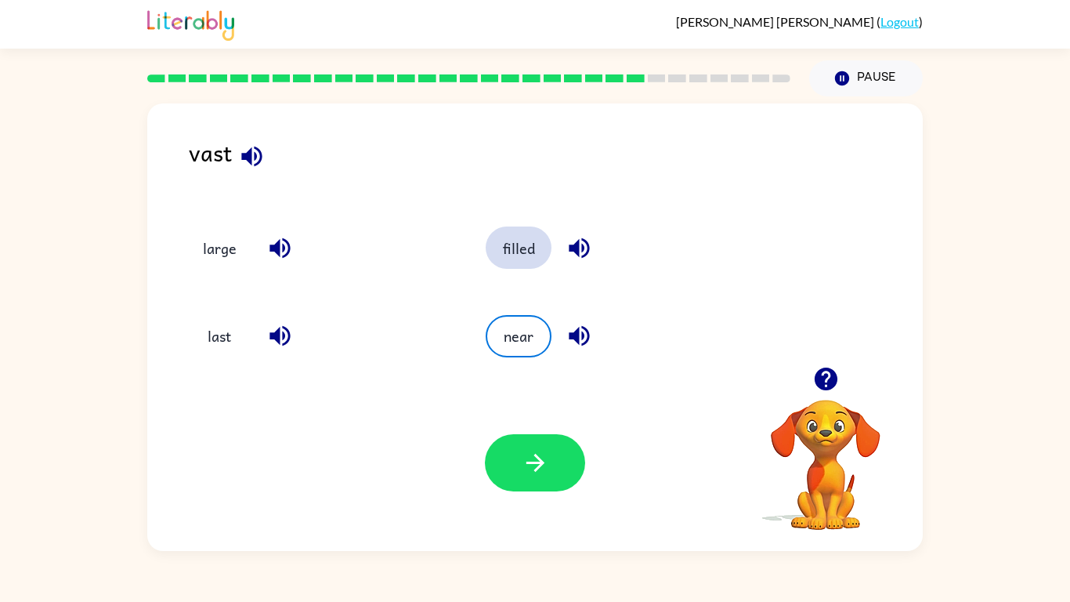
click at [517, 240] on button "filled" at bounding box center [519, 247] width 66 height 42
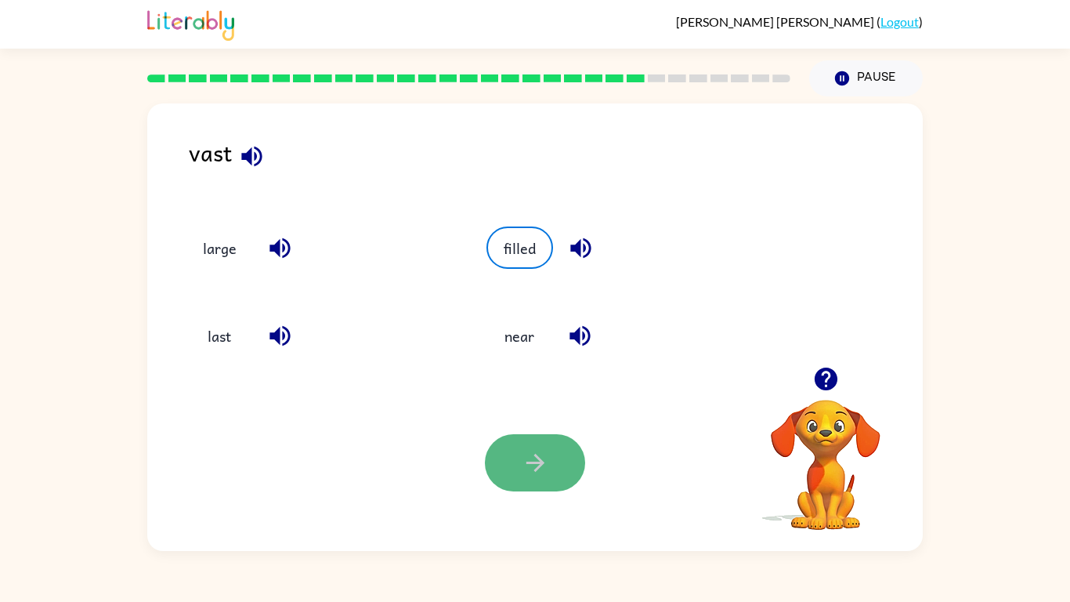
click at [519, 468] on button "button" at bounding box center [535, 462] width 100 height 57
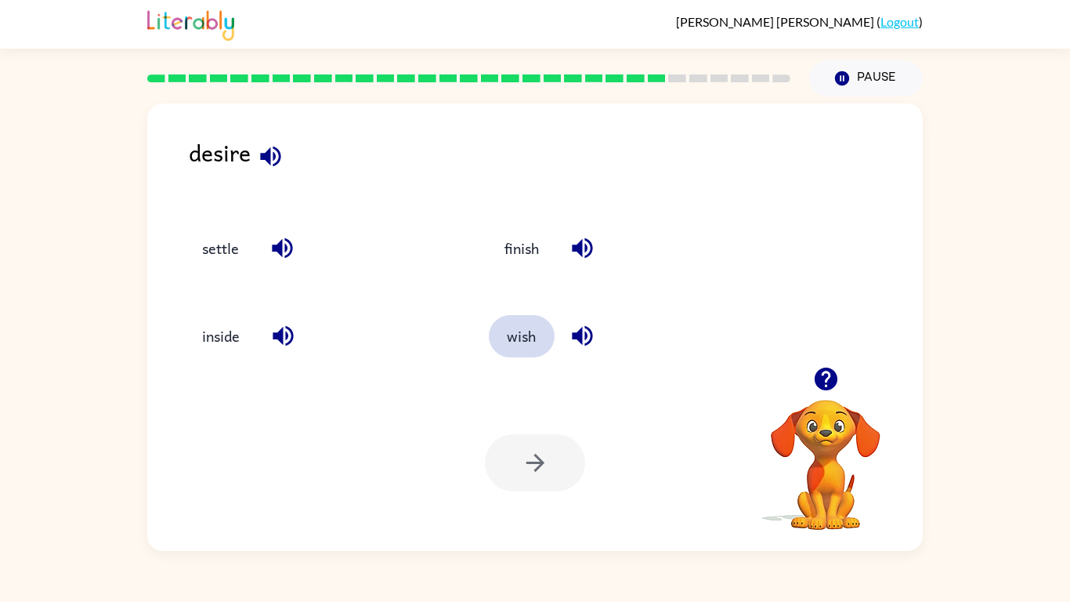
click at [533, 343] on button "wish" at bounding box center [522, 336] width 66 height 42
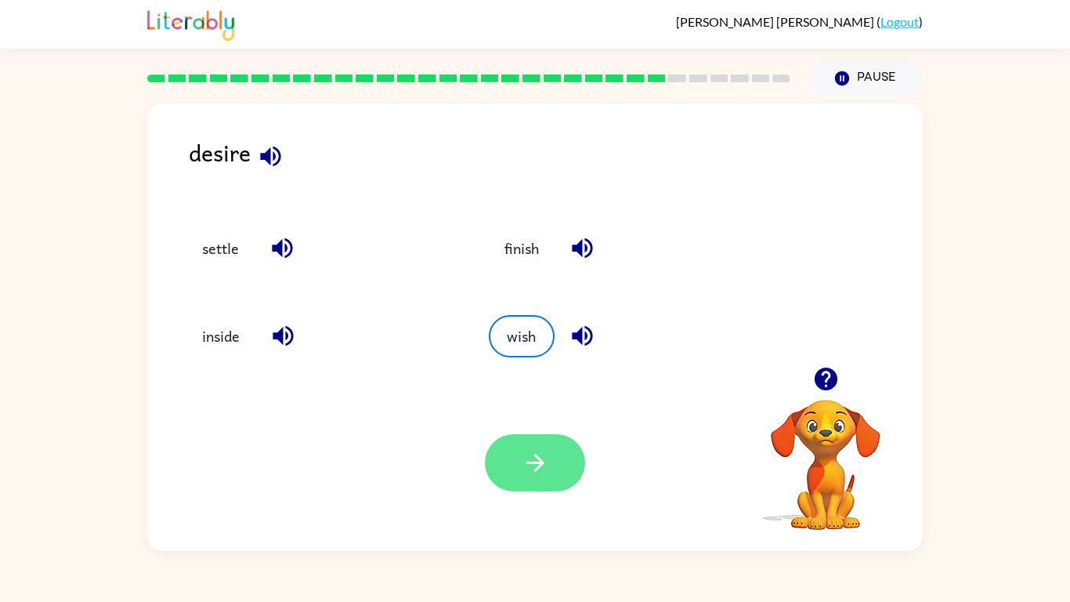
click at [530, 468] on icon "button" at bounding box center [535, 462] width 27 height 27
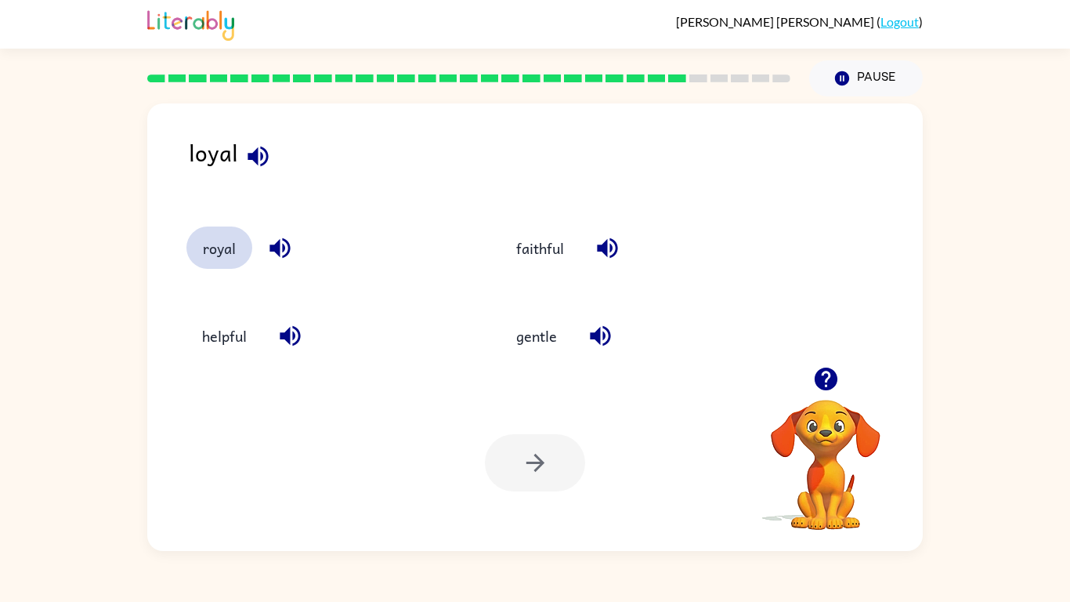
click at [209, 247] on button "royal" at bounding box center [219, 247] width 66 height 42
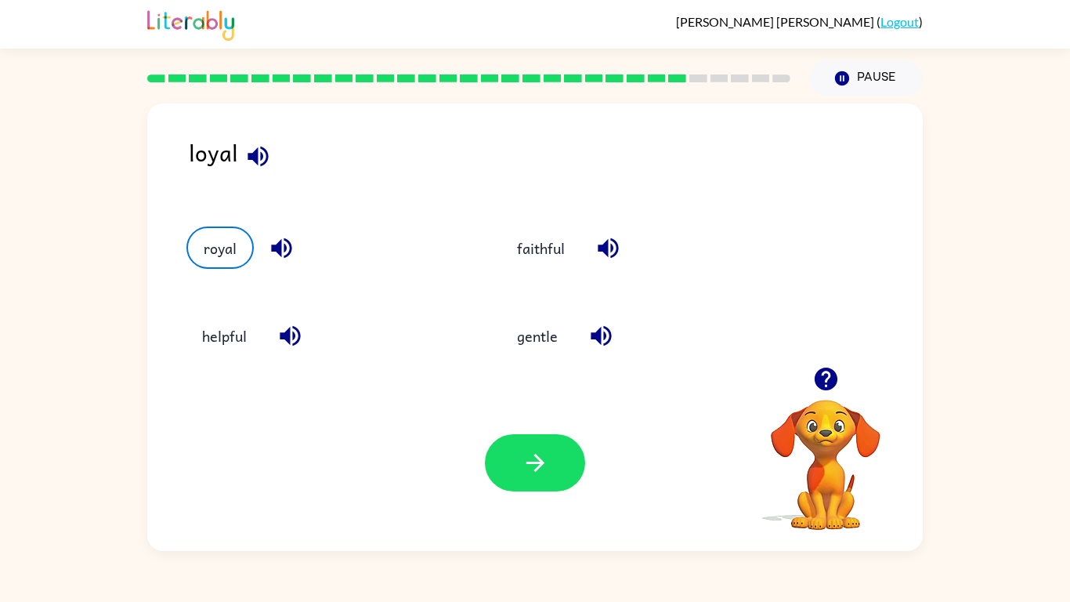
click at [584, 468] on div at bounding box center [535, 462] width 100 height 57
click at [559, 468] on button "button" at bounding box center [535, 462] width 100 height 57
click at [547, 468] on div at bounding box center [535, 462] width 100 height 57
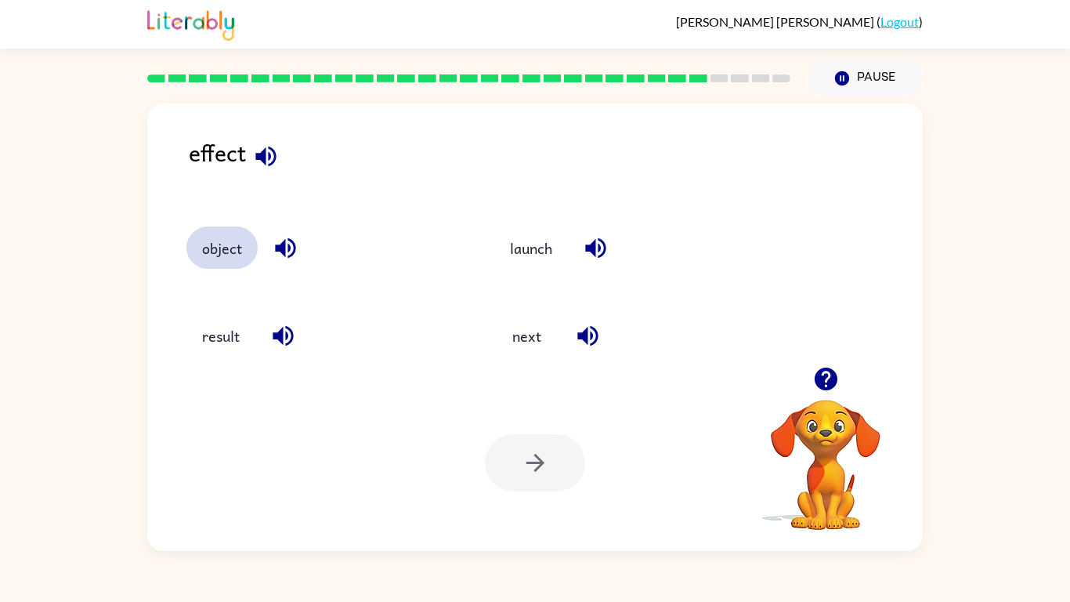
click at [246, 254] on button "object" at bounding box center [221, 247] width 71 height 42
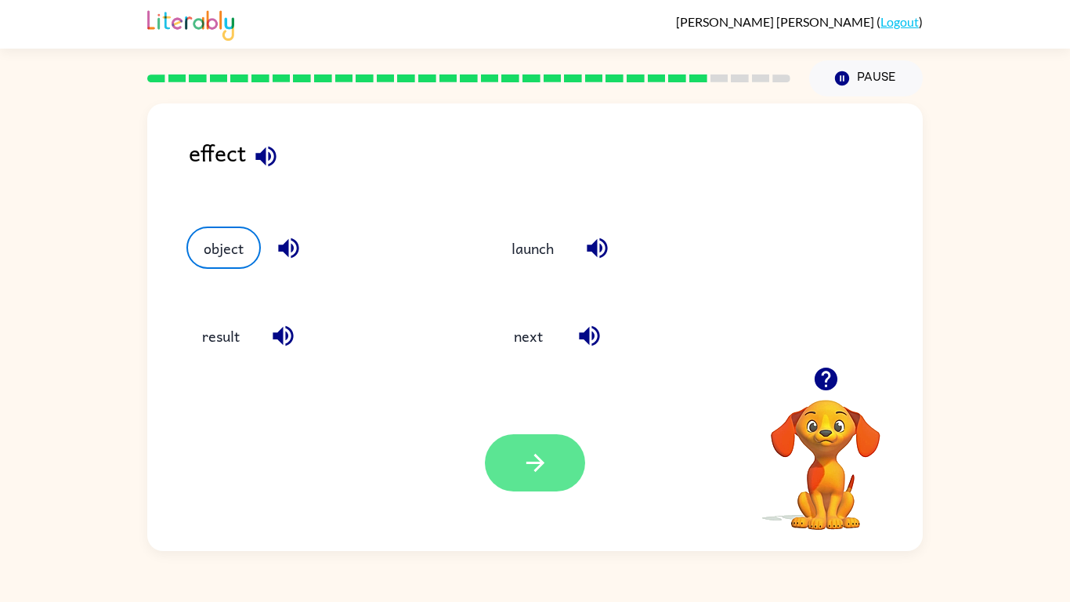
click at [516, 468] on button "button" at bounding box center [535, 462] width 100 height 57
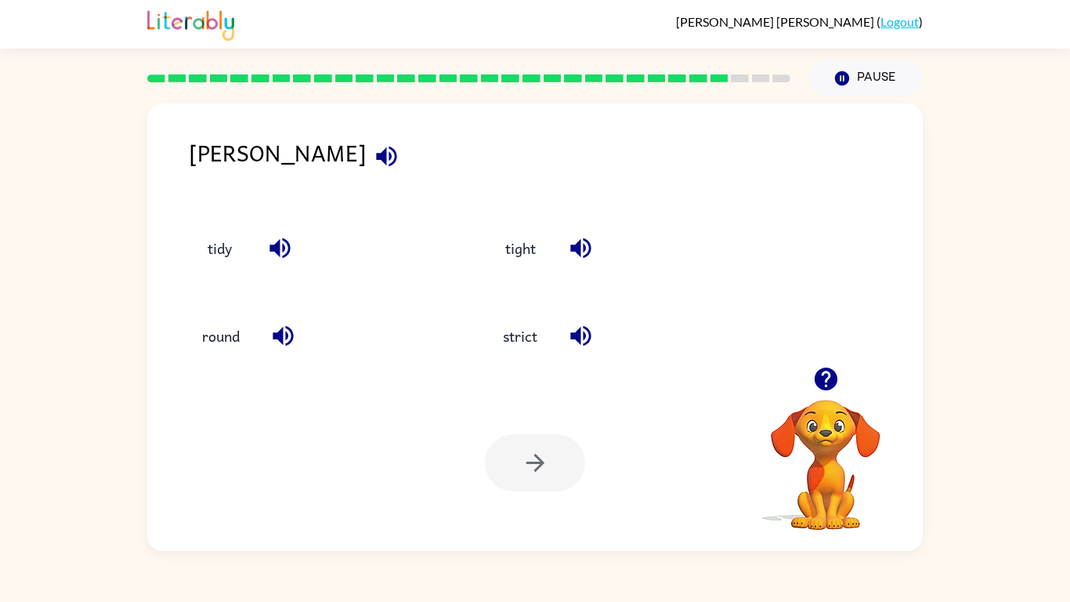
click at [264, 248] on button "button" at bounding box center [280, 248] width 40 height 40
click at [233, 253] on button "tidy" at bounding box center [219, 247] width 66 height 42
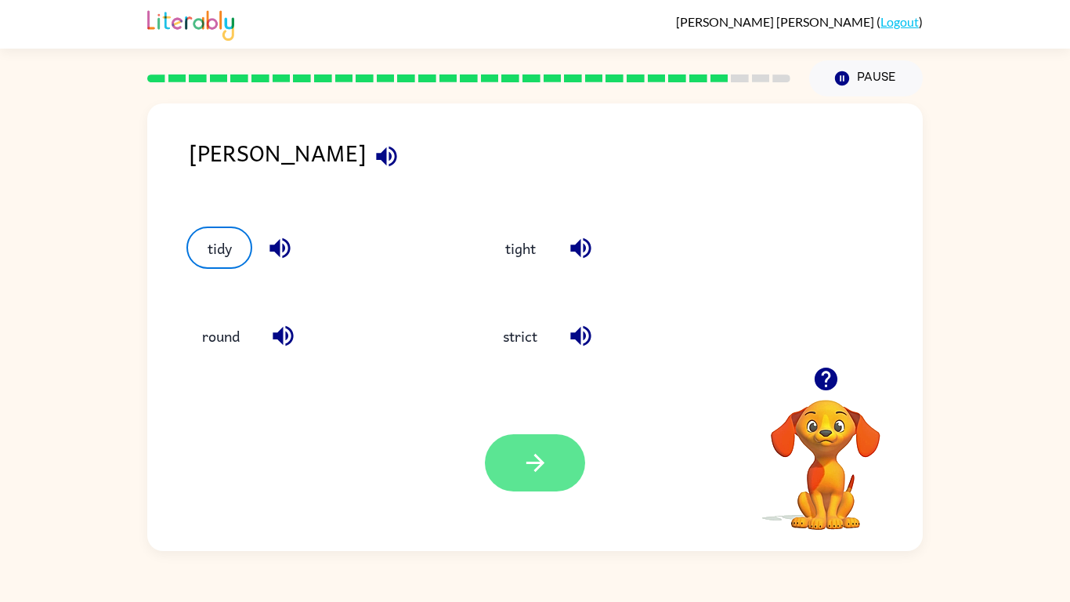
click at [511, 446] on button "button" at bounding box center [535, 462] width 100 height 57
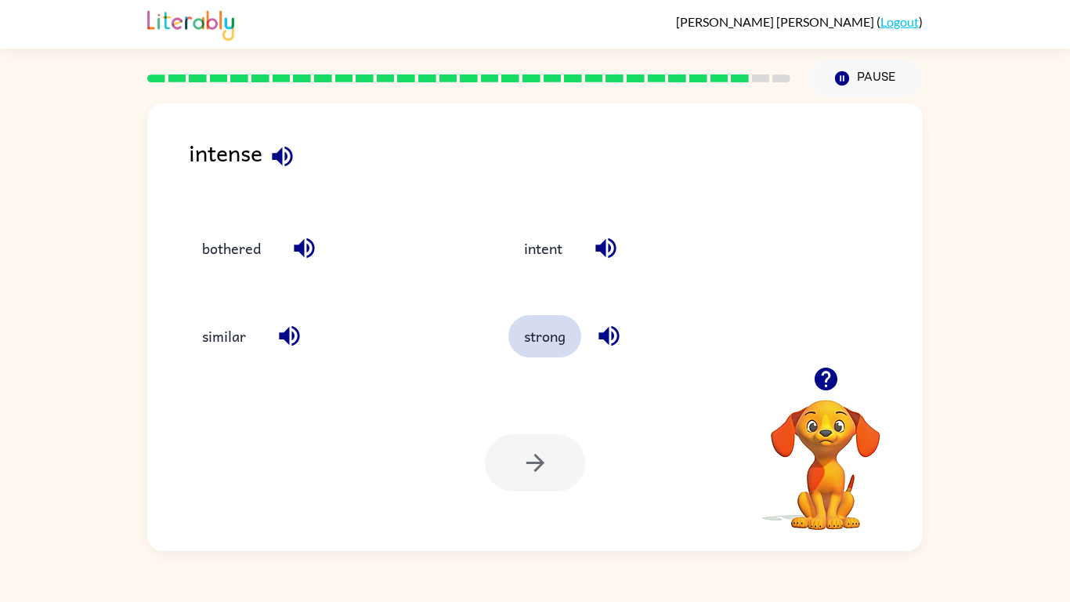
click at [537, 341] on button "strong" at bounding box center [544, 336] width 73 height 42
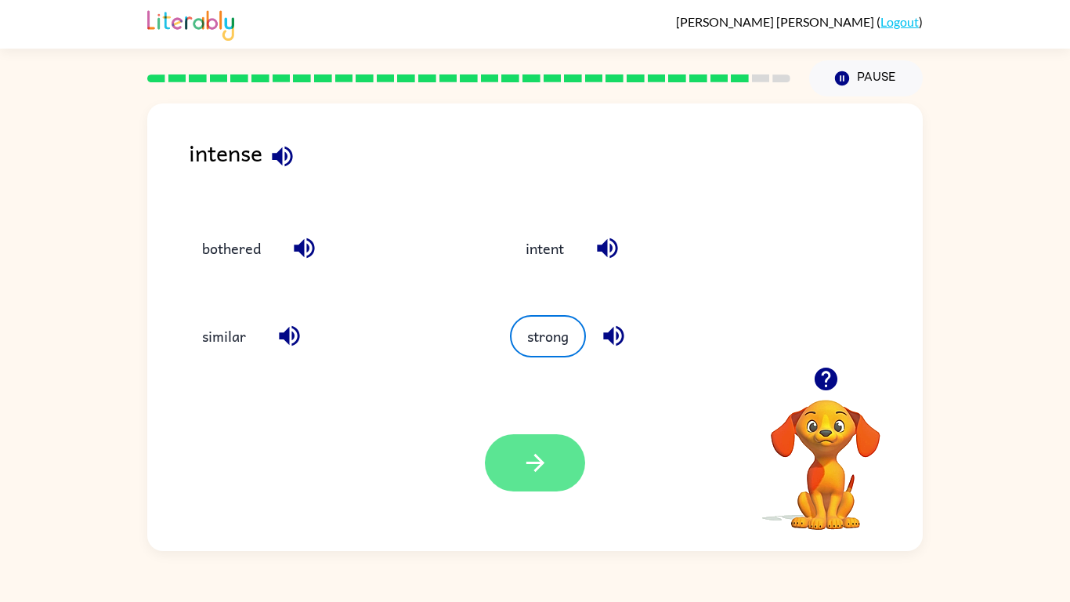
click at [534, 468] on button "button" at bounding box center [535, 462] width 100 height 57
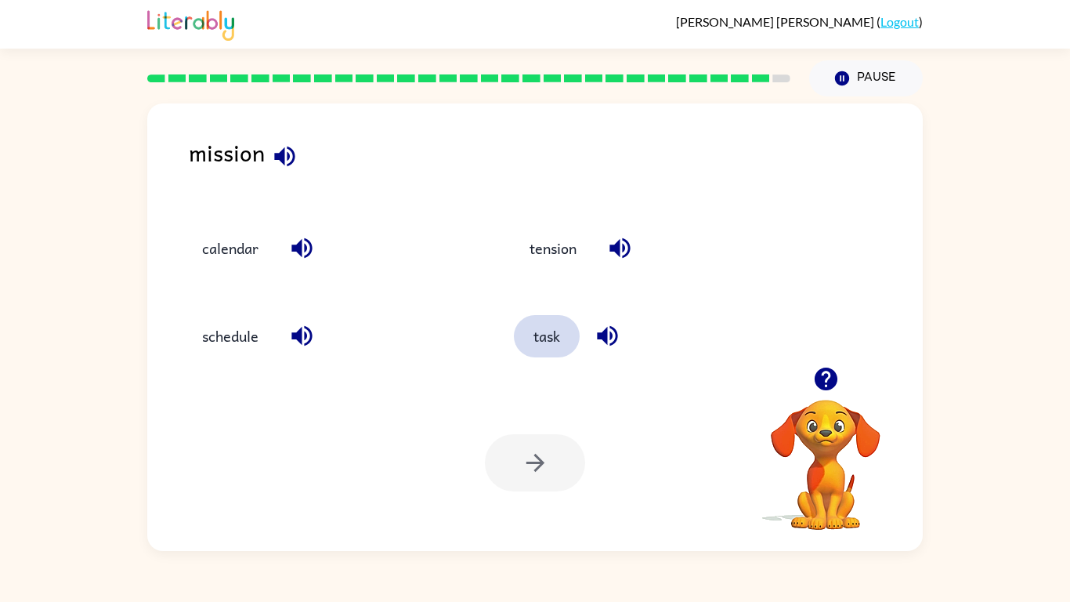
click at [566, 344] on button "task" at bounding box center [547, 336] width 66 height 42
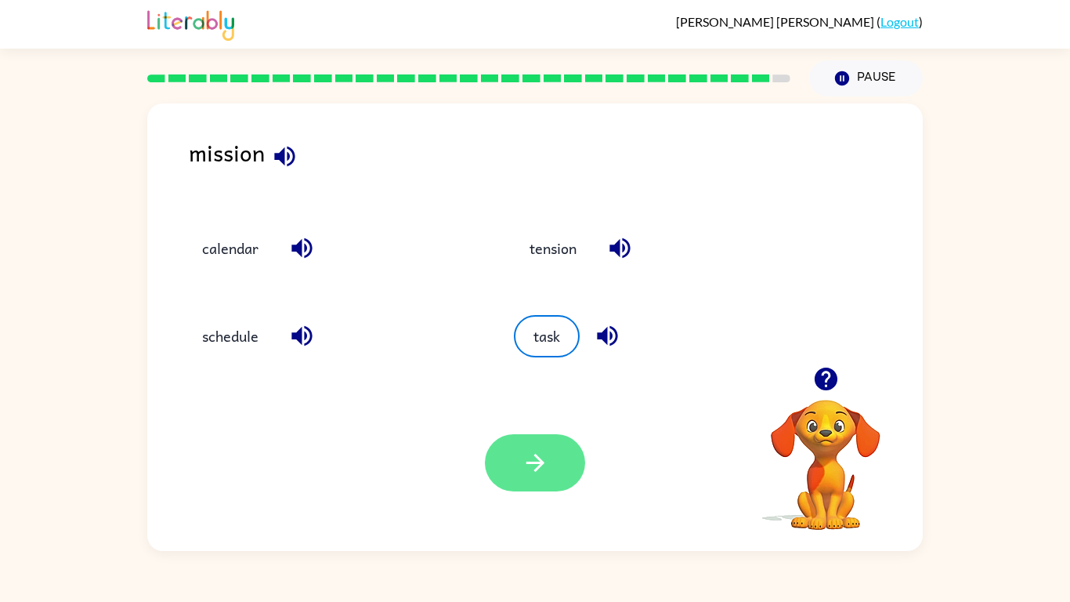
click at [510, 461] on button "button" at bounding box center [535, 462] width 100 height 57
